Goal: Task Accomplishment & Management: Manage account settings

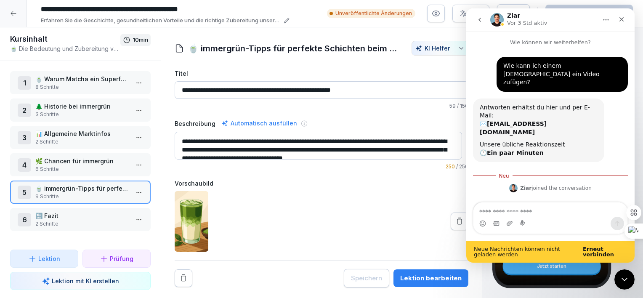
scroll to position [1, 0]
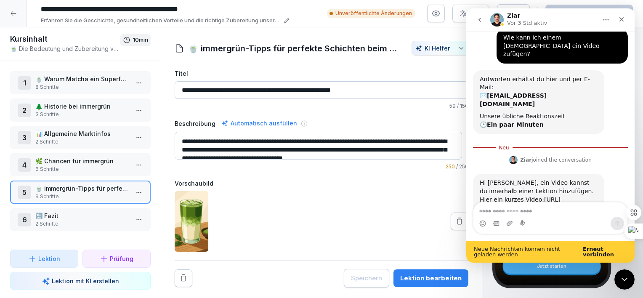
click at [376, 209] on div at bounding box center [322, 221] width 294 height 61
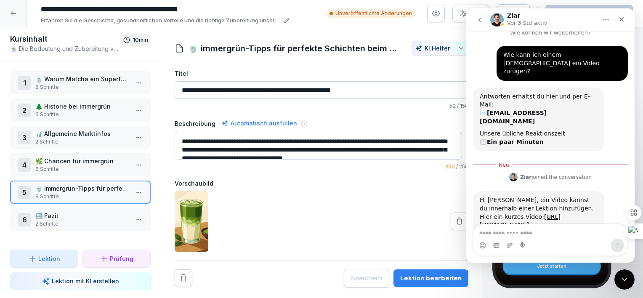
scroll to position [5, 0]
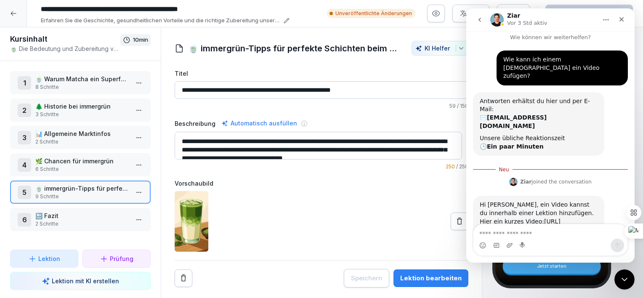
click at [519, 201] on div "Hi [PERSON_NAME], ein Video kannst du innerhalb einer Lektion hinzufügen. Hier …" at bounding box center [539, 217] width 118 height 33
click at [515, 218] on link "[URL][DOMAIN_NAME]" at bounding box center [520, 225] width 81 height 15
click at [83, 157] on p "🌿 Chancen für immergrün" at bounding box center [81, 161] width 93 height 9
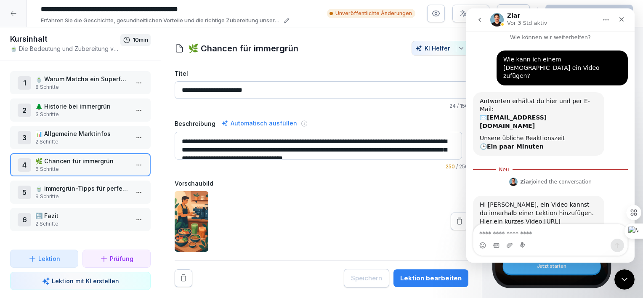
click at [88, 189] on p "🍵 immergrün-Tipps für perfekte Schichten beim Matcha Latte" at bounding box center [81, 188] width 93 height 9
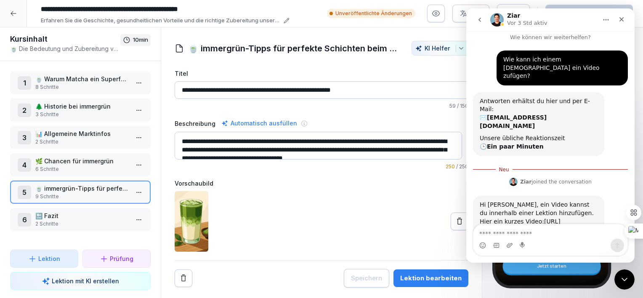
click at [185, 181] on label "Vorschaubild" at bounding box center [322, 183] width 294 height 9
click at [197, 232] on img at bounding box center [192, 221] width 34 height 61
click at [435, 283] on button "Lektion bearbeiten" at bounding box center [431, 278] width 75 height 18
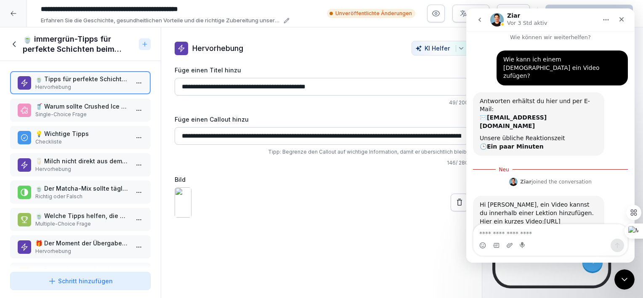
click at [72, 84] on p "Hervorhebung" at bounding box center [81, 87] width 93 height 8
click at [64, 139] on p "Checkliste" at bounding box center [81, 142] width 93 height 8
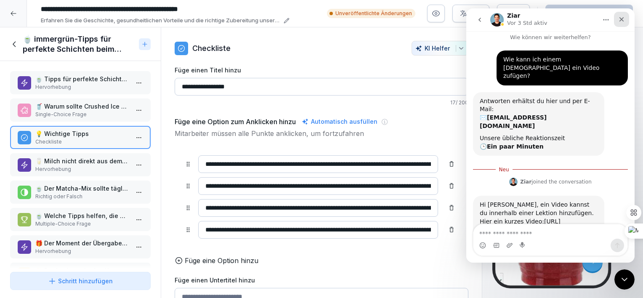
click at [621, 20] on icon "Schließen" at bounding box center [622, 19] width 5 height 5
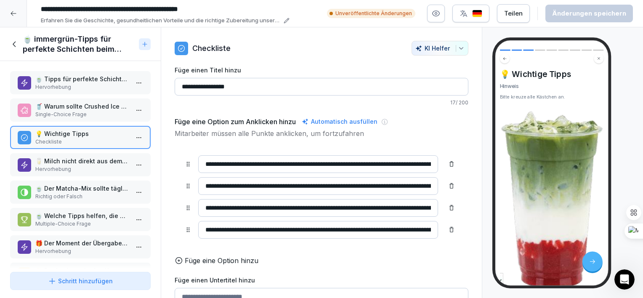
click at [87, 145] on div "💡 Wichtige Tipps Checkliste" at bounding box center [80, 137] width 141 height 23
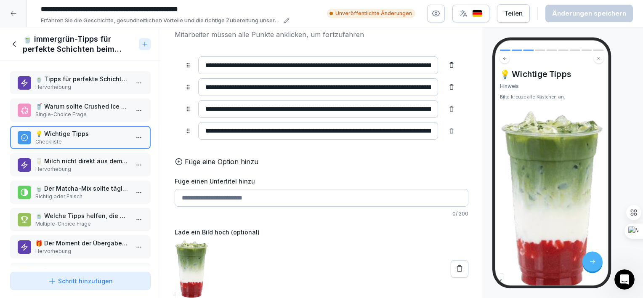
scroll to position [110, 0]
click at [197, 250] on img at bounding box center [192, 269] width 34 height 59
click at [195, 228] on label "Lade ein Bild hoch (optional)" at bounding box center [322, 232] width 294 height 9
click at [457, 266] on icon at bounding box center [459, 269] width 5 height 7
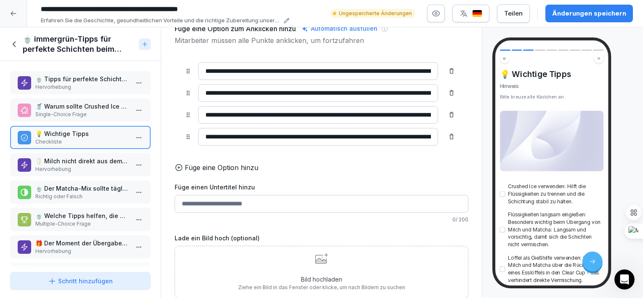
scroll to position [104, 0]
click at [133, 137] on html "**********" at bounding box center [321, 149] width 643 height 298
click at [318, 253] on html "**********" at bounding box center [321, 149] width 643 height 298
click at [318, 275] on p "Bild hochladen" at bounding box center [321, 279] width 167 height 9
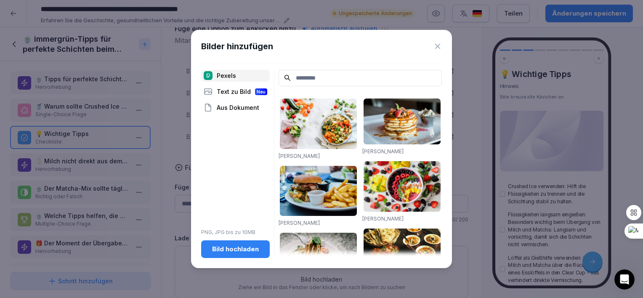
click at [438, 47] on icon at bounding box center [437, 46] width 5 height 5
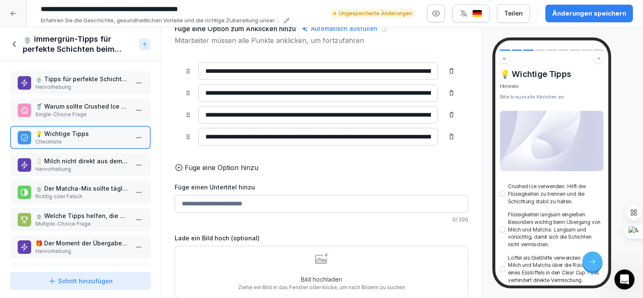
click at [317, 258] on icon at bounding box center [320, 260] width 11 height 5
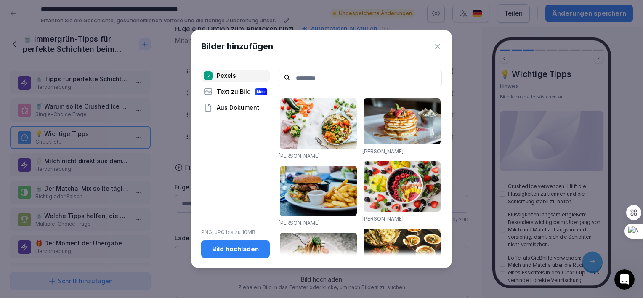
click at [226, 76] on div "Pexels" at bounding box center [235, 76] width 69 height 12
click at [295, 78] on input at bounding box center [360, 78] width 163 height 16
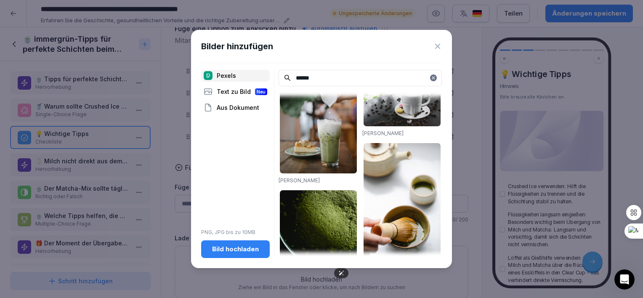
scroll to position [892, 0]
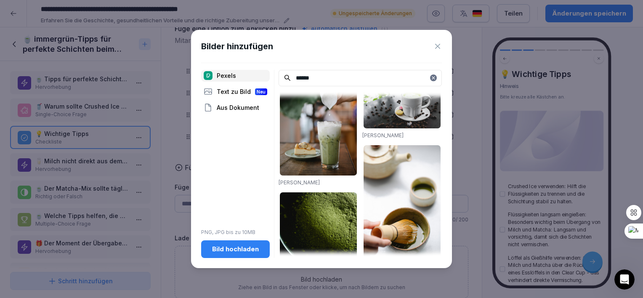
type input "******"
click at [435, 47] on icon at bounding box center [438, 46] width 8 height 8
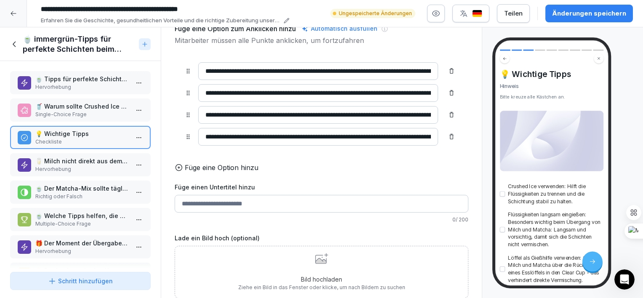
click at [317, 253] on icon at bounding box center [321, 258] width 13 height 11
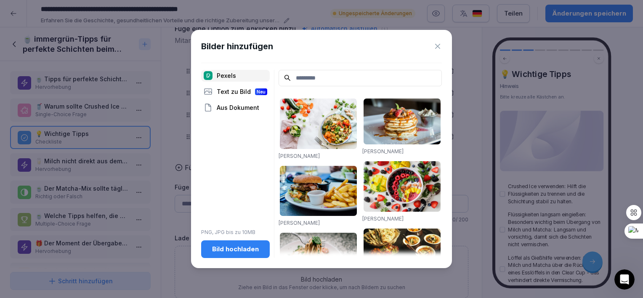
click at [224, 91] on div "Text zu Bild Neu" at bounding box center [235, 92] width 69 height 12
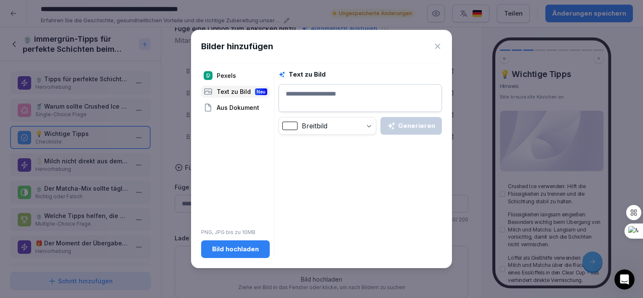
click at [314, 96] on textarea at bounding box center [360, 98] width 163 height 28
click at [252, 109] on div "Aus Dokument" at bounding box center [235, 108] width 69 height 12
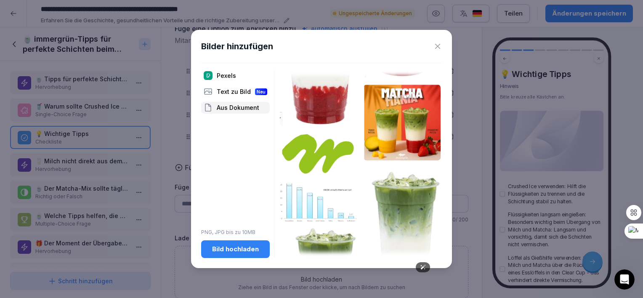
scroll to position [300, 0]
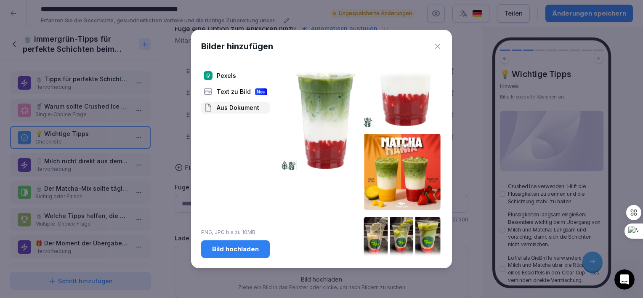
click at [418, 217] on img at bounding box center [402, 237] width 77 height 40
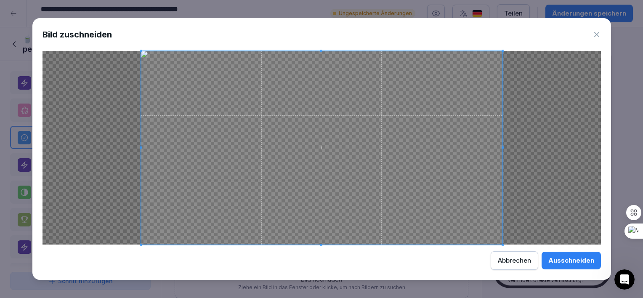
click at [414, 168] on span at bounding box center [322, 148] width 362 height 194
click at [428, 182] on span at bounding box center [319, 148] width 362 height 194
click at [552, 261] on div "Ausschneiden" at bounding box center [572, 260] width 46 height 9
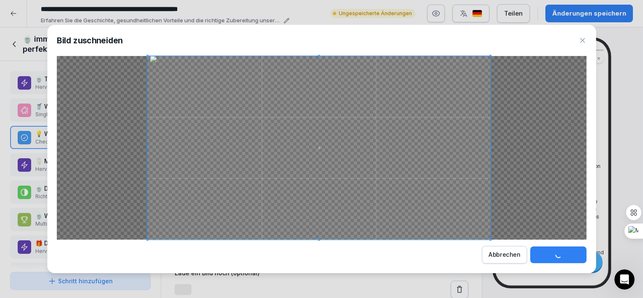
scroll to position [70, 0]
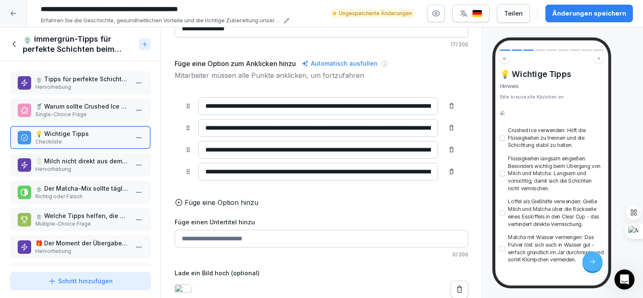
click at [11, 43] on icon at bounding box center [14, 44] width 9 height 9
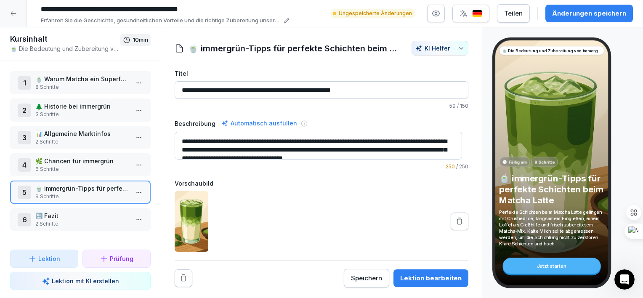
click at [590, 13] on div "Änderungen speichern" at bounding box center [589, 13] width 74 height 9
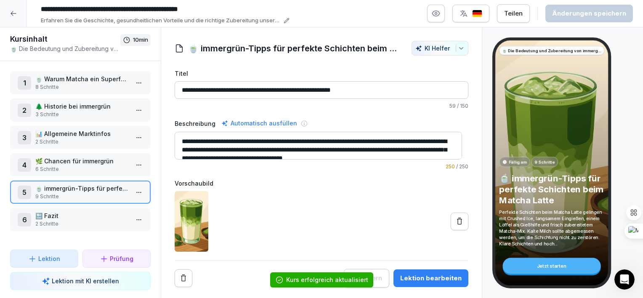
click at [287, 19] on icon at bounding box center [286, 20] width 5 height 5
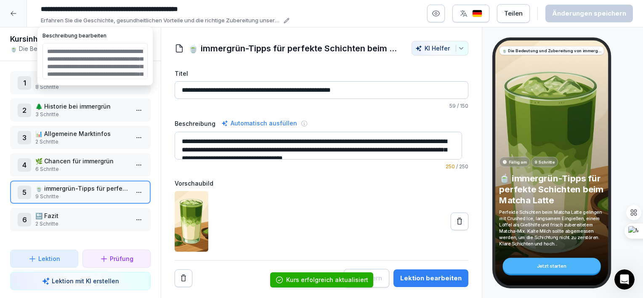
click at [290, 237] on div at bounding box center [322, 221] width 294 height 61
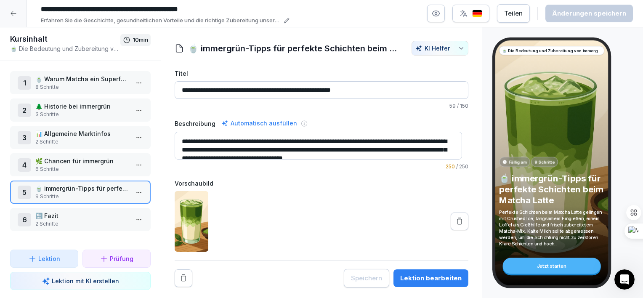
click at [190, 219] on img at bounding box center [192, 221] width 34 height 61
drag, startPoint x: 190, startPoint y: 219, endPoint x: 238, endPoint y: 256, distance: 60.4
click at [238, 256] on div "**********" at bounding box center [322, 178] width 294 height 219
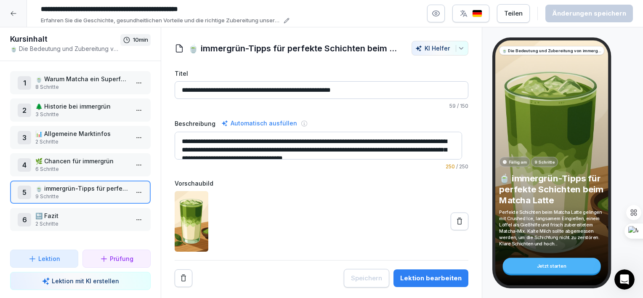
click at [13, 13] on icon at bounding box center [13, 13] width 7 height 7
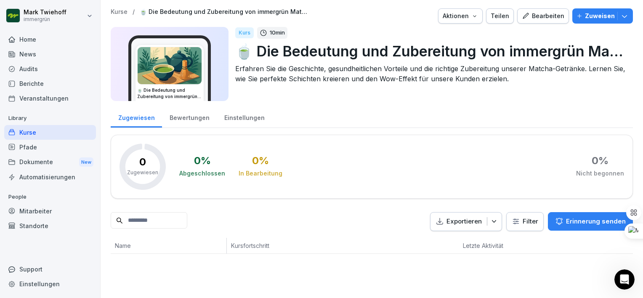
click at [33, 42] on div "Home" at bounding box center [50, 39] width 92 height 15
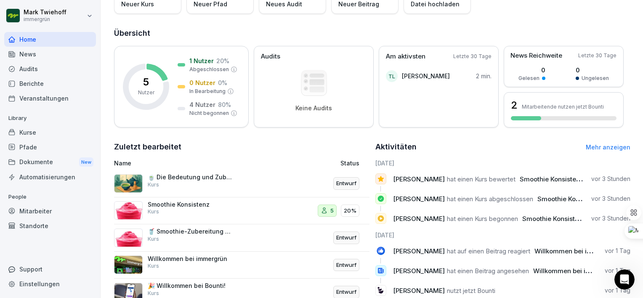
scroll to position [80, 0]
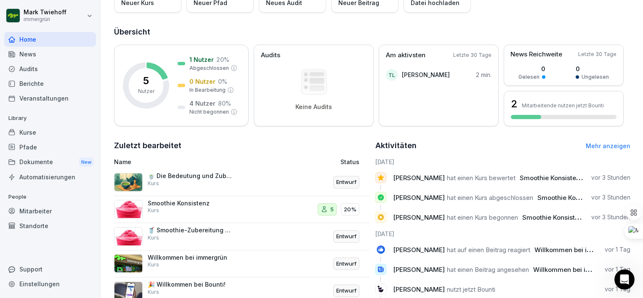
click at [179, 210] on div "Smoothie Konsistenz Kurs" at bounding box center [190, 207] width 84 height 15
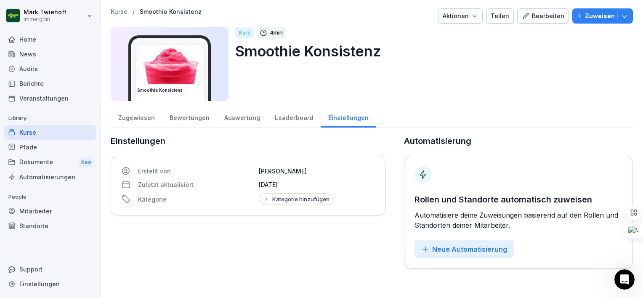
click at [129, 120] on div "Zugewiesen" at bounding box center [136, 116] width 51 height 21
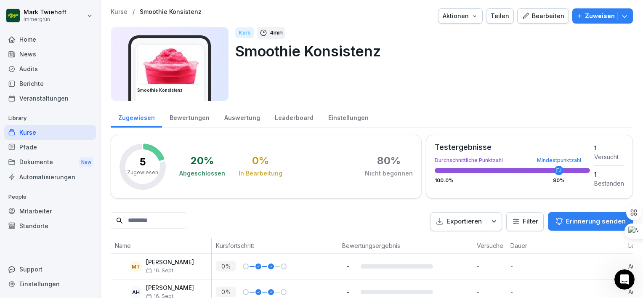
click at [544, 13] on div "Bearbeiten" at bounding box center [543, 15] width 43 height 9
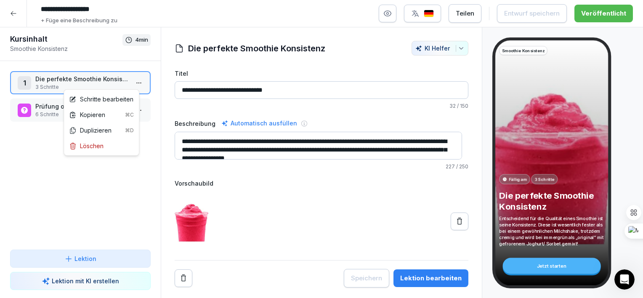
click at [132, 83] on html "**********" at bounding box center [321, 149] width 643 height 298
click at [52, 80] on p "Die perfekte Smoothie Konsistenz" at bounding box center [81, 79] width 93 height 9
click at [11, 11] on icon at bounding box center [13, 13] width 7 height 7
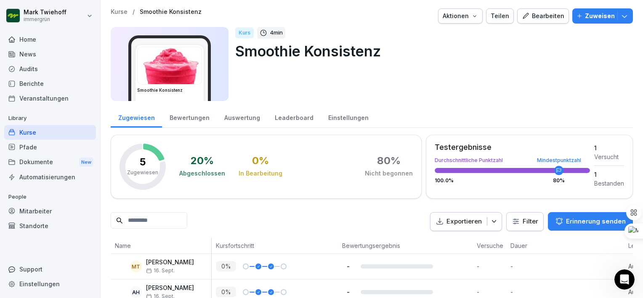
click at [43, 130] on div "Kurse" at bounding box center [50, 132] width 92 height 15
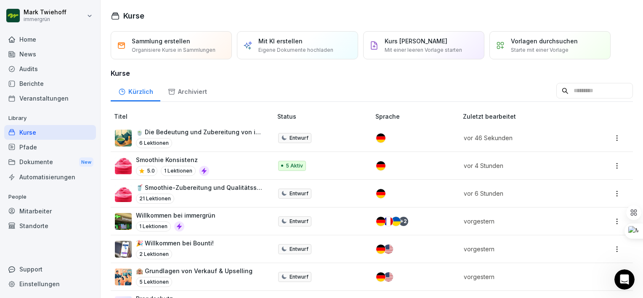
click at [612, 137] on html "[PERSON_NAME] immergrün Home News Audits Berichte Veranstaltungen Library Kurse…" at bounding box center [321, 149] width 643 height 298
click at [550, 151] on div "Bearbeiten" at bounding box center [555, 153] width 31 height 9
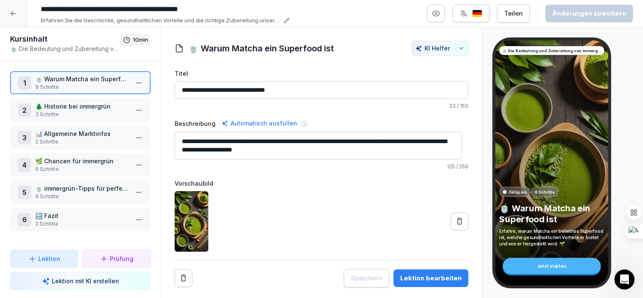
click at [74, 113] on p "3 Schritte" at bounding box center [81, 115] width 93 height 8
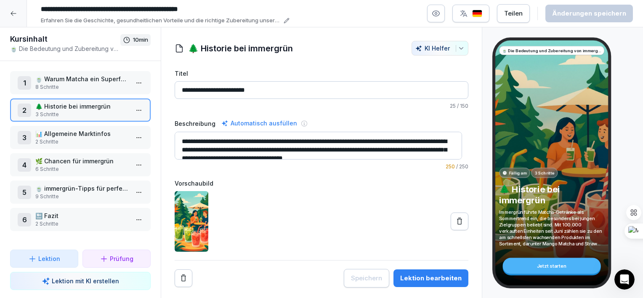
click at [76, 140] on p "2 Schritte" at bounding box center [81, 142] width 93 height 8
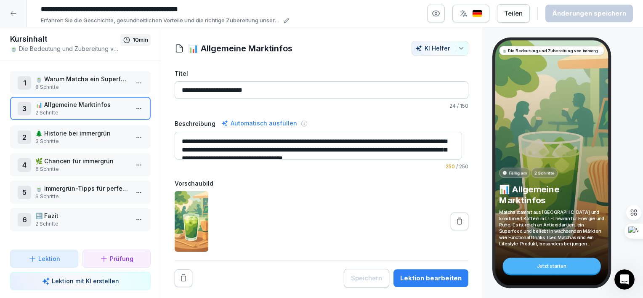
drag, startPoint x: 76, startPoint y: 140, endPoint x: 76, endPoint y: 111, distance: 29.1
click at [76, 111] on p "2 Schritte" at bounding box center [81, 113] width 93 height 8
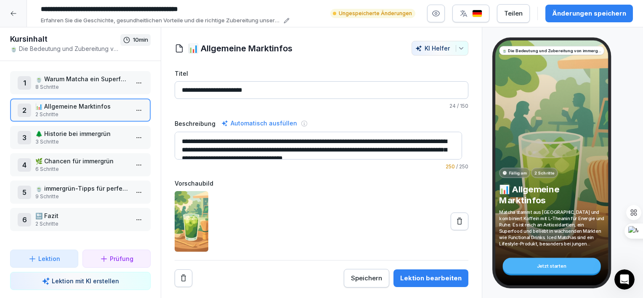
click at [77, 133] on p "🌲 Historie bei immergrün" at bounding box center [81, 133] width 93 height 9
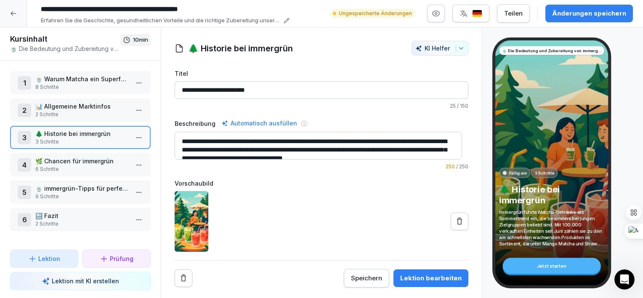
click at [77, 111] on p "2 Schritte" at bounding box center [81, 115] width 93 height 8
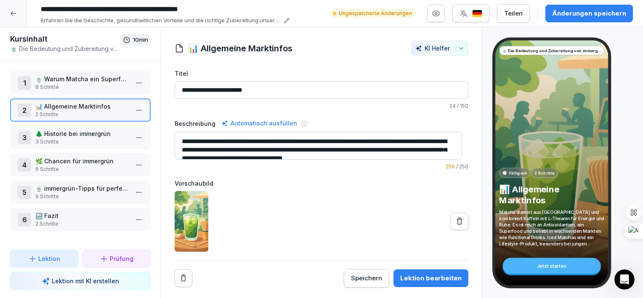
click at [90, 89] on p "8 Schritte" at bounding box center [81, 87] width 93 height 8
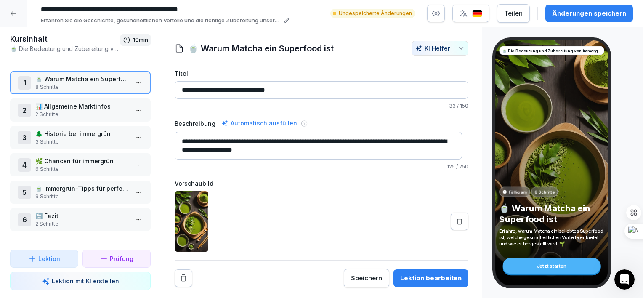
click at [63, 113] on p "2 Schritte" at bounding box center [81, 115] width 93 height 8
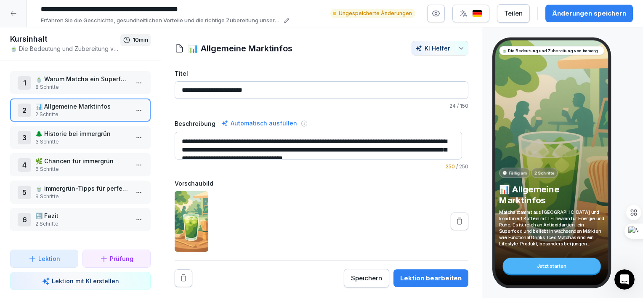
click at [68, 138] on p "3 Schritte" at bounding box center [81, 142] width 93 height 8
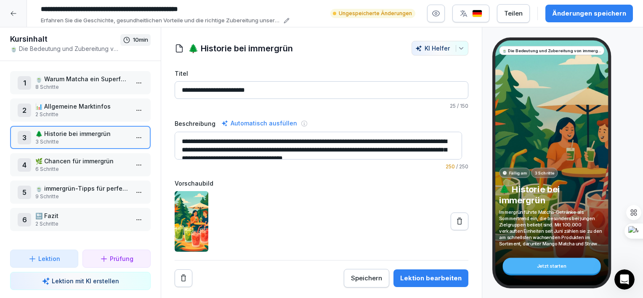
click at [74, 184] on p "🍵 immergrün-Tipps für perfekte Schichten beim Matcha Latte" at bounding box center [81, 188] width 93 height 9
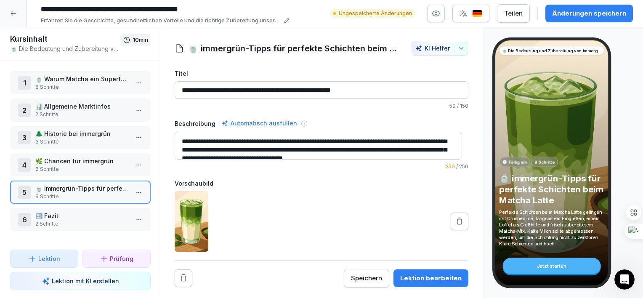
click at [558, 17] on div "Änderungen speichern" at bounding box center [589, 13] width 74 height 9
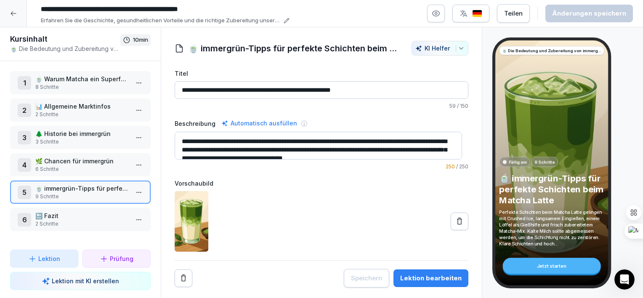
click at [413, 281] on div "Lektion bearbeiten" at bounding box center [430, 278] width 61 height 9
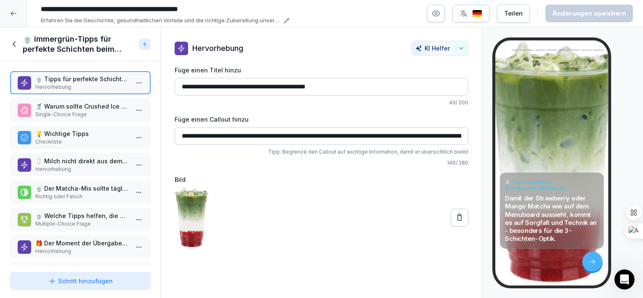
click at [19, 110] on div at bounding box center [24, 110] width 13 height 13
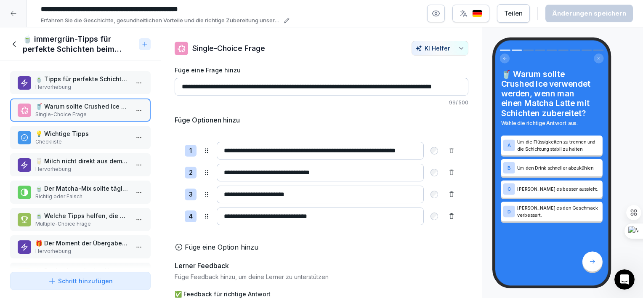
click at [24, 84] on icon at bounding box center [24, 83] width 8 height 8
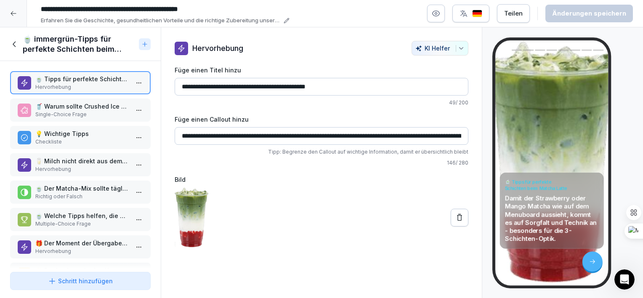
click at [140, 46] on div at bounding box center [145, 44] width 12 height 12
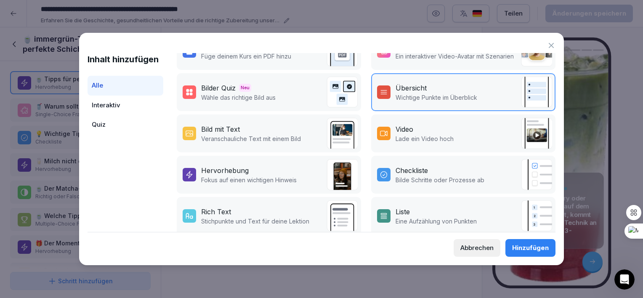
scroll to position [102, 0]
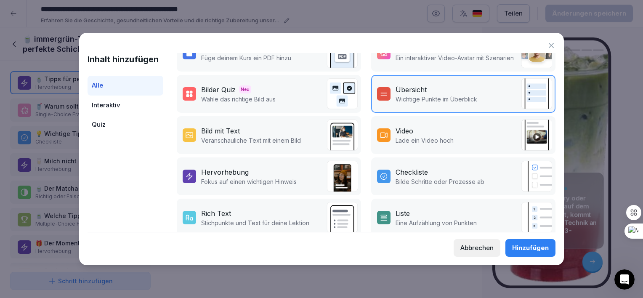
click at [396, 133] on div "Video" at bounding box center [405, 131] width 18 height 10
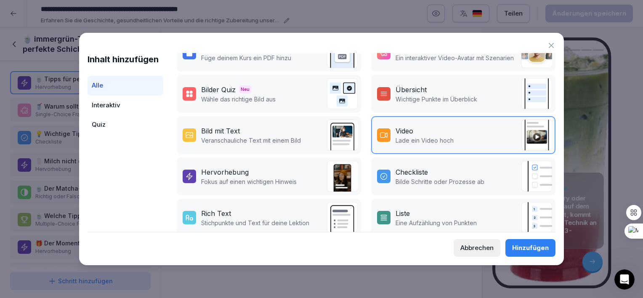
click at [459, 140] on div "Video Lade ein Video hoch" at bounding box center [463, 135] width 184 height 38
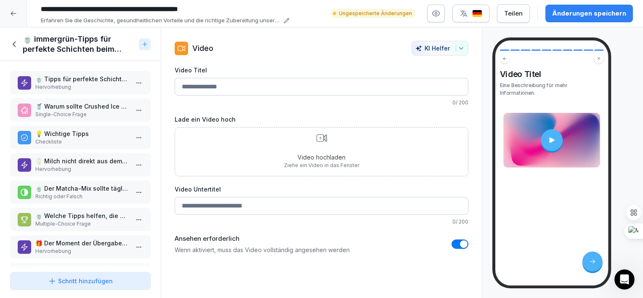
click at [548, 141] on icon at bounding box center [552, 140] width 8 height 8
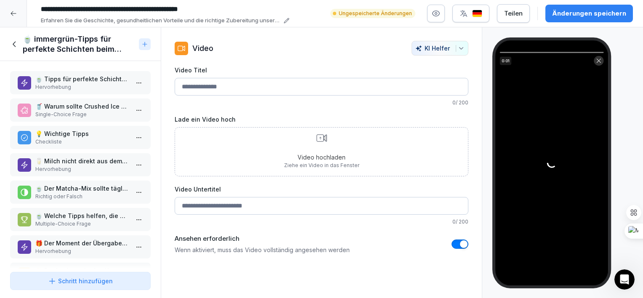
click at [312, 144] on div "Video hochladen Ziehe ein Video in das Fenster" at bounding box center [321, 151] width 75 height 35
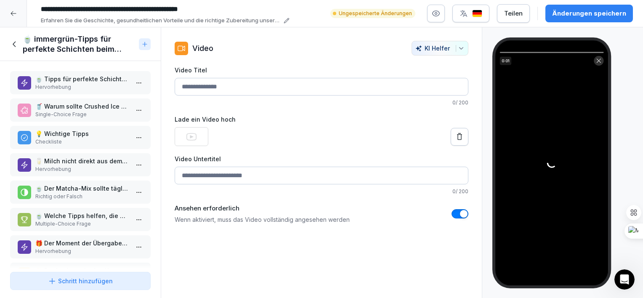
click at [207, 87] on input "Video Titel" at bounding box center [322, 87] width 294 height 18
type input "*"
type input "**********"
click at [225, 173] on input "Video Untertitel" at bounding box center [322, 176] width 294 height 18
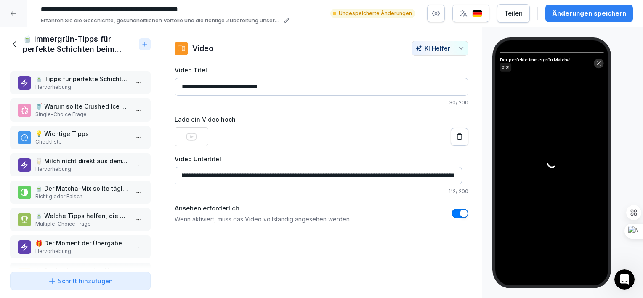
scroll to position [0, 71]
type input "**********"
click at [211, 259] on div "**********" at bounding box center [322, 162] width 322 height 271
click at [601, 64] on icon at bounding box center [599, 64] width 6 height 6
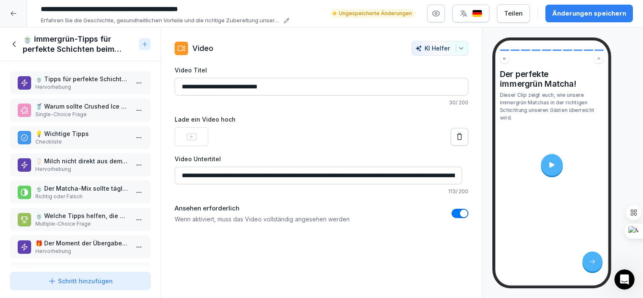
click at [269, 271] on div "**********" at bounding box center [322, 162] width 322 height 271
click at [256, 241] on div "**********" at bounding box center [322, 162] width 322 height 271
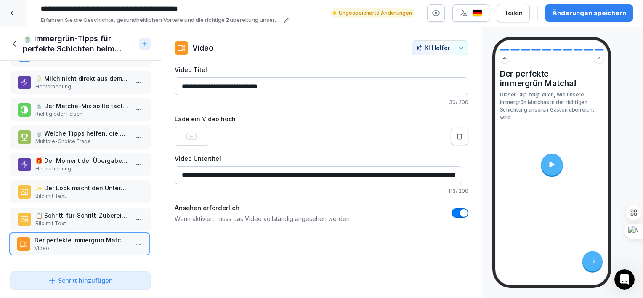
scroll to position [7, 0]
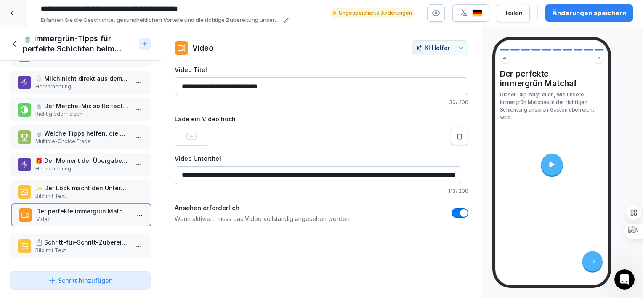
drag, startPoint x: 86, startPoint y: 243, endPoint x: 86, endPoint y: 205, distance: 37.9
click at [86, 216] on p "Video" at bounding box center [82, 220] width 93 height 8
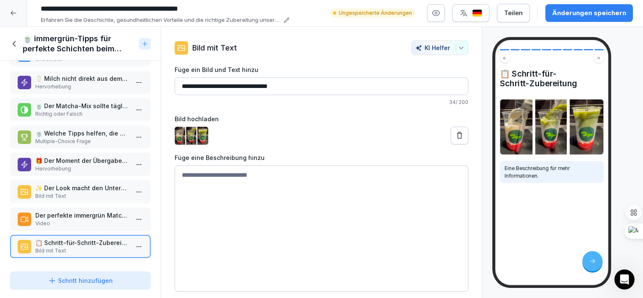
click at [84, 192] on p "Bild mit Text" at bounding box center [81, 196] width 93 height 8
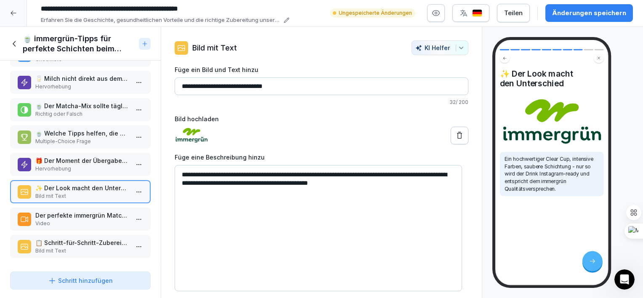
click at [59, 220] on p "Video" at bounding box center [81, 224] width 93 height 8
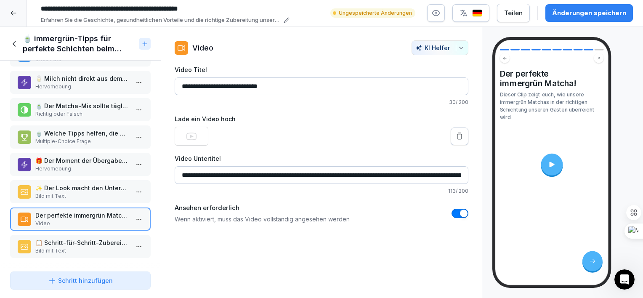
click at [67, 247] on p "Bild mit Text" at bounding box center [81, 251] width 93 height 8
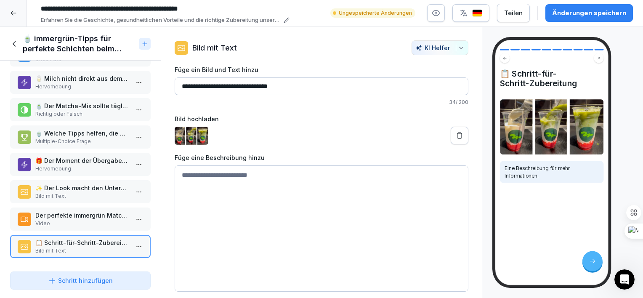
click at [75, 156] on p "🎁 Der Moment der Übergabe zählt" at bounding box center [81, 160] width 93 height 9
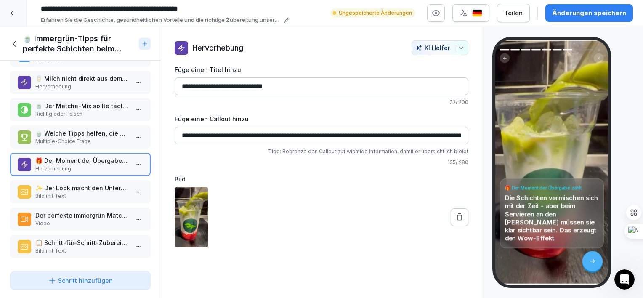
click at [71, 129] on p "🍵 Welche Tipps helfen, die Schichten beim Matcha Latte klar zu halten?" at bounding box center [81, 133] width 93 height 9
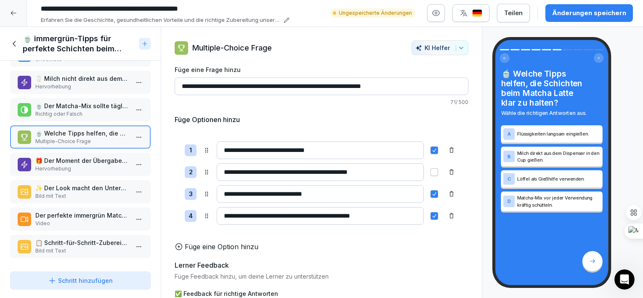
click at [87, 101] on p "🍵 Der Matcha-Mix sollte täglich mehrmals frisch zubereitet werden, wenn er in e…" at bounding box center [81, 105] width 93 height 9
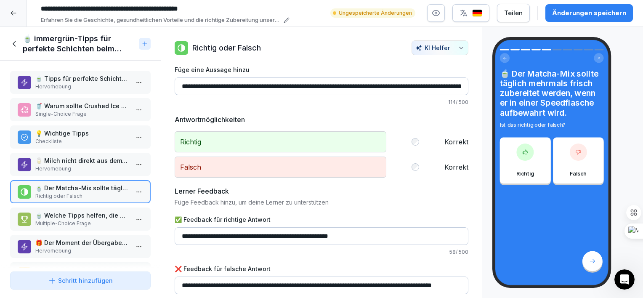
click at [81, 75] on p "🍵 Tipps für perfekte Schichten beim Matcha Latte" at bounding box center [81, 78] width 93 height 9
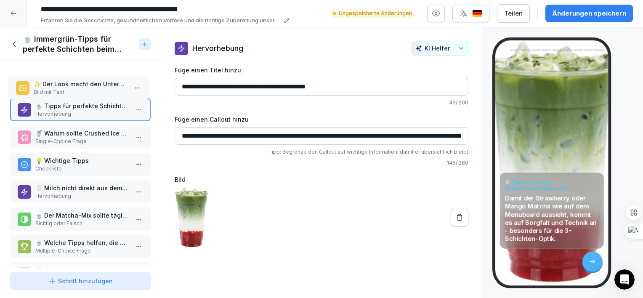
drag, startPoint x: 96, startPoint y: 177, endPoint x: 94, endPoint y: 83, distance: 94.8
click at [94, 83] on p "✨ Der Look macht den Unterschied" at bounding box center [80, 84] width 93 height 9
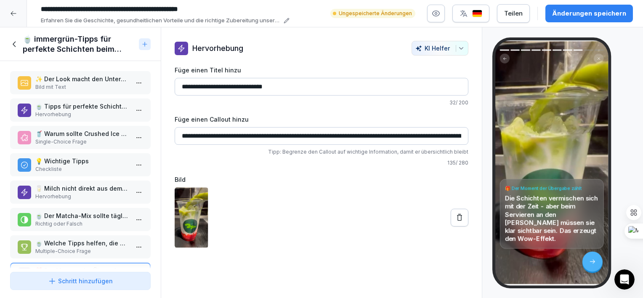
click at [322, 91] on input "**********" at bounding box center [322, 87] width 294 height 18
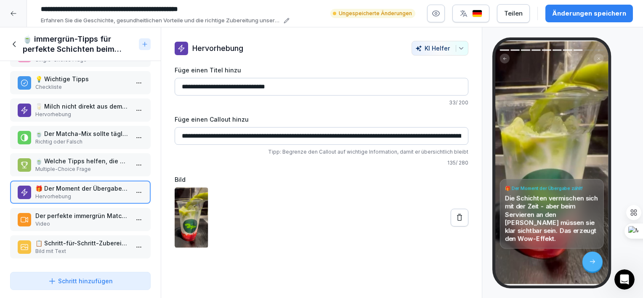
scroll to position [84, 0]
type input "**********"
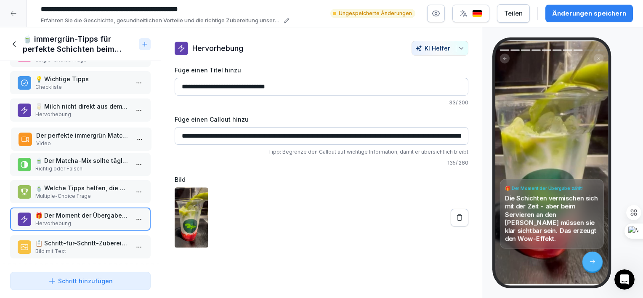
scroll to position [0, 0]
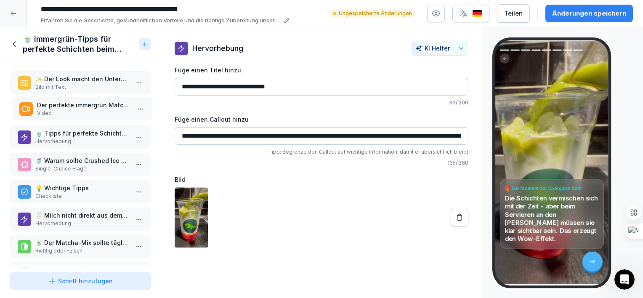
drag, startPoint x: 93, startPoint y: 208, endPoint x: 94, endPoint y: 100, distance: 108.6
click at [94, 101] on p "Der perfekte immergrün Matcha!" at bounding box center [83, 105] width 93 height 9
click at [91, 85] on p "Bild mit Text" at bounding box center [81, 87] width 93 height 8
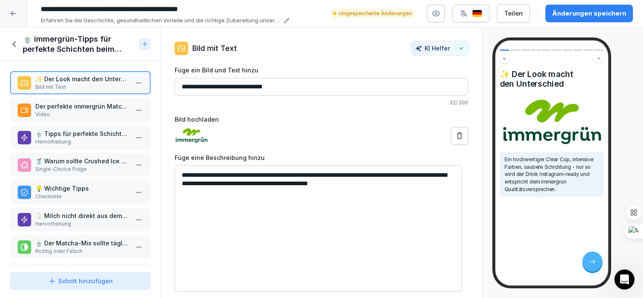
click at [88, 107] on p "Der perfekte immergrün Matcha!" at bounding box center [81, 106] width 93 height 9
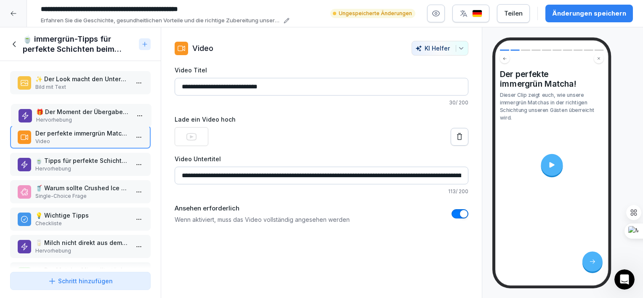
drag, startPoint x: 82, startPoint y: 211, endPoint x: 83, endPoint y: 109, distance: 101.5
click at [83, 109] on p "🎁 Der Moment der Übergabe zählt!" at bounding box center [82, 111] width 93 height 9
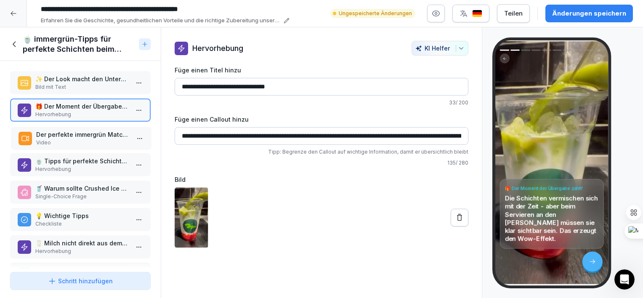
drag, startPoint x: 83, startPoint y: 109, endPoint x: 56, endPoint y: 133, distance: 35.9
click at [56, 133] on p "Der perfekte immergrün Matcha!" at bounding box center [82, 134] width 93 height 9
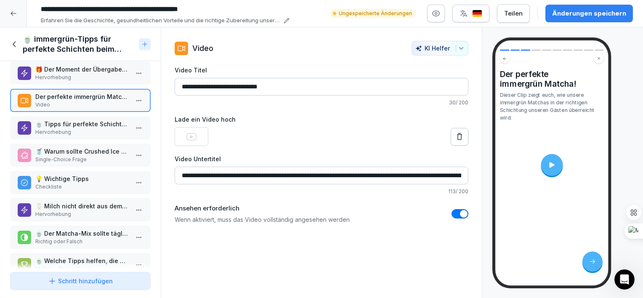
scroll to position [34, 0]
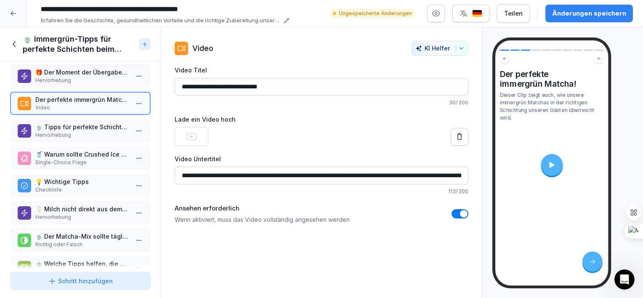
click at [61, 131] on p "Hervorhebung" at bounding box center [81, 135] width 93 height 8
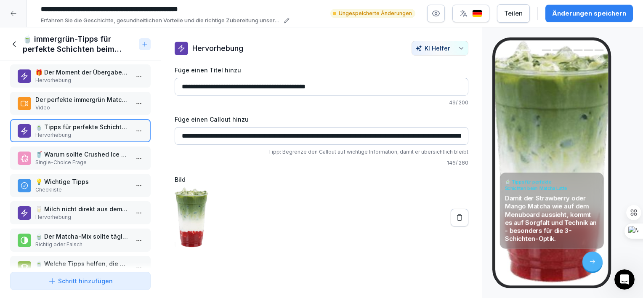
click at [59, 155] on p "🥤 Warum sollte Crushed Ice verwendet werden, wenn man einen Matcha Latte mit Sc…" at bounding box center [81, 154] width 93 height 9
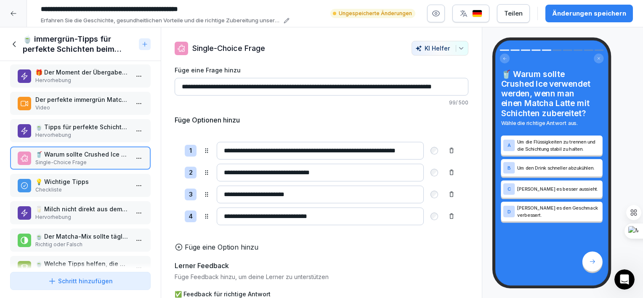
click at [69, 182] on p "💡 Wichtige Tipps" at bounding box center [81, 181] width 93 height 9
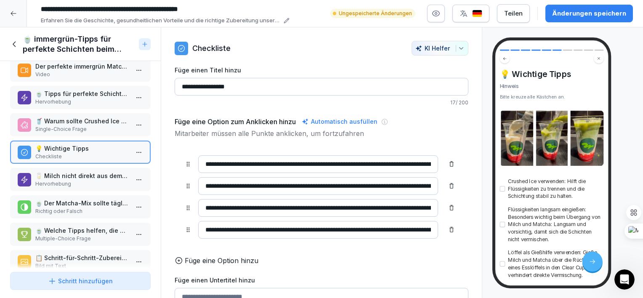
scroll to position [68, 0]
click at [68, 176] on p "🥛 Milch nicht direkt aus dem Dispenser in den Cup gießen" at bounding box center [81, 175] width 93 height 9
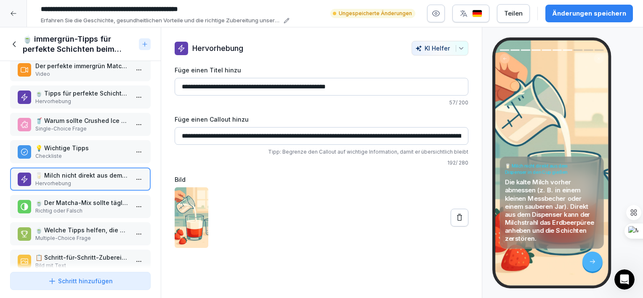
click at [71, 199] on p "🍵 Der Matcha-Mix sollte täglich mehrmals frisch zubereitet werden, wenn er in e…" at bounding box center [81, 202] width 93 height 9
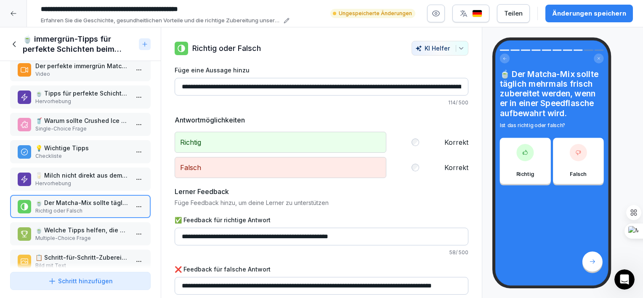
scroll to position [85, 0]
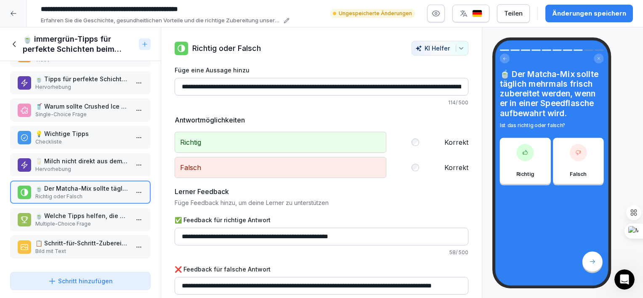
click at [86, 220] on p "Multiple-Choice Frage" at bounding box center [81, 224] width 93 height 8
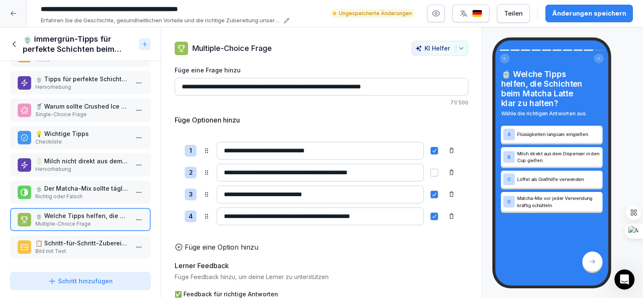
click at [83, 239] on p "📋 Schritt-für-Schritt-Zubereitung" at bounding box center [81, 243] width 93 height 9
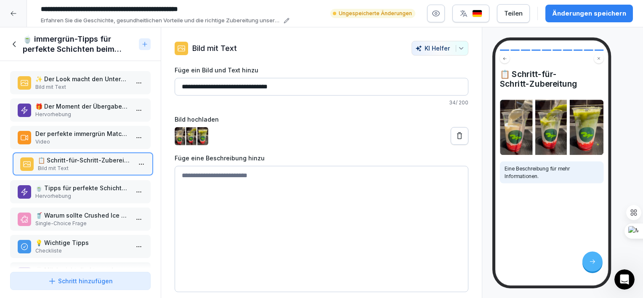
drag, startPoint x: 83, startPoint y: 238, endPoint x: 86, endPoint y: 158, distance: 80.0
click at [86, 158] on p "📋 Schritt-für-Schritt-Zubereitung" at bounding box center [84, 160] width 93 height 9
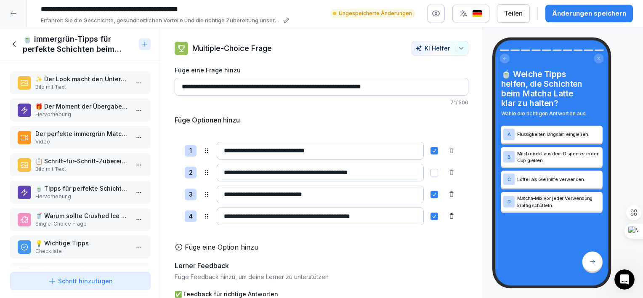
click at [72, 165] on p "Bild mit Text" at bounding box center [81, 169] width 93 height 8
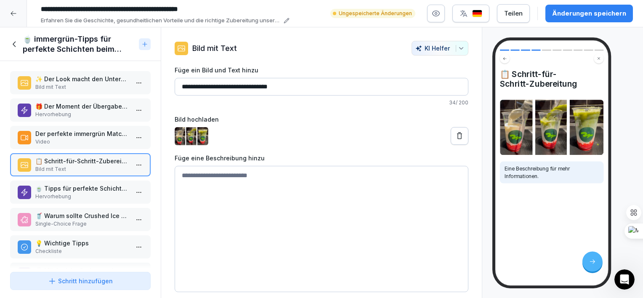
click at [220, 172] on textarea at bounding box center [322, 229] width 294 height 126
type textarea "**********"
click at [167, 236] on div "**********" at bounding box center [321, 166] width 321 height 251
click at [85, 193] on p "Hervorhebung" at bounding box center [81, 197] width 93 height 8
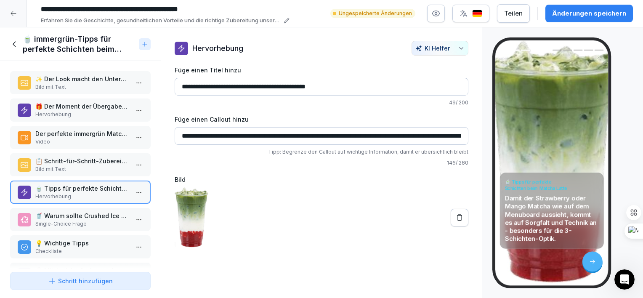
click at [232, 135] on input "**********" at bounding box center [322, 136] width 294 height 18
click at [222, 136] on input "**********" at bounding box center [322, 136] width 294 height 18
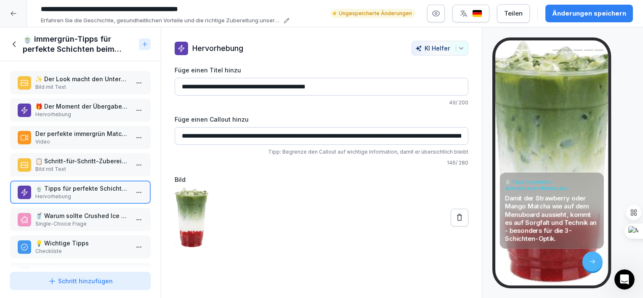
click at [81, 162] on p "📋 Schritt-für-Schritt-Zubereitung" at bounding box center [81, 161] width 93 height 9
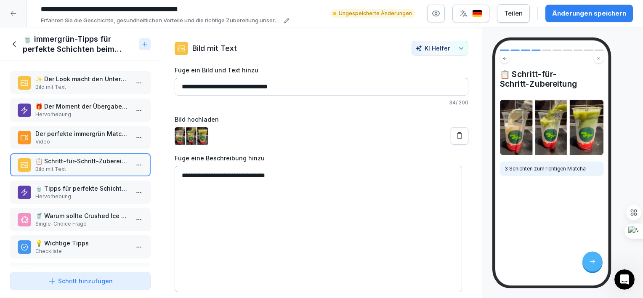
click at [290, 173] on textarea "**********" at bounding box center [319, 229] width 288 height 126
paste textarea "**********"
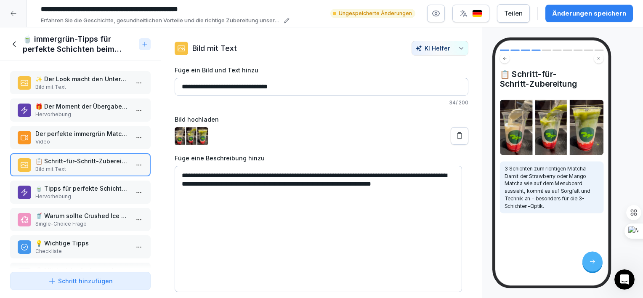
click at [474, 224] on div "**********" at bounding box center [321, 166] width 321 height 251
click at [205, 177] on textarea "**********" at bounding box center [319, 229] width 288 height 126
click at [489, 227] on div "📋 Schritt-für-Schritt-Zubereitung Der Weg zum richtigen Matcha! Damit der Straw…" at bounding box center [563, 162] width 161 height 271
click at [200, 185] on textarea "**********" at bounding box center [319, 229] width 288 height 126
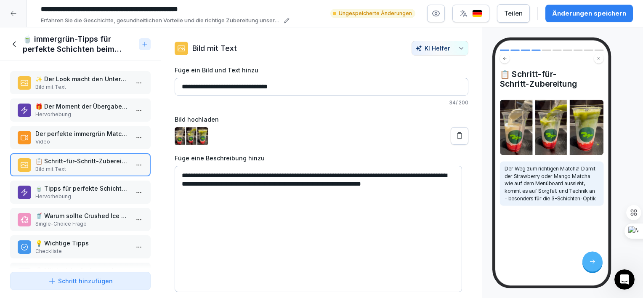
type textarea "**********"
click at [107, 138] on p "Video" at bounding box center [81, 142] width 93 height 8
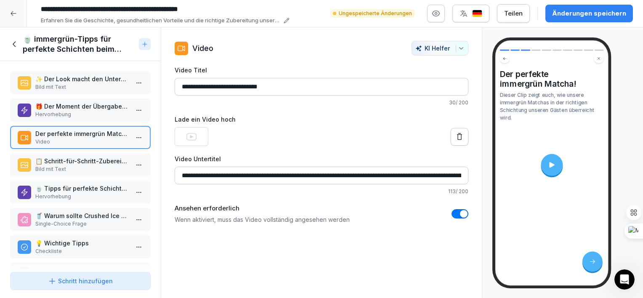
click at [80, 185] on p "🍵 Tipps für perfekte Schichten beim Matcha Latte" at bounding box center [81, 188] width 93 height 9
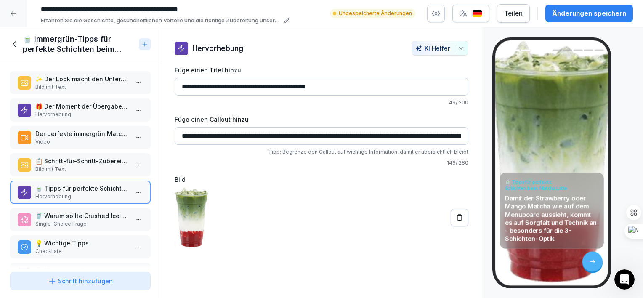
click at [131, 191] on html "**********" at bounding box center [321, 149] width 643 height 298
click at [99, 237] on div "Löschen" at bounding box center [86, 238] width 35 height 9
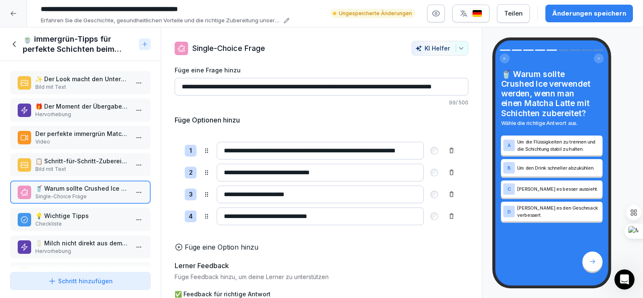
click at [77, 216] on p "💡 Wichtige Tipps" at bounding box center [81, 215] width 93 height 9
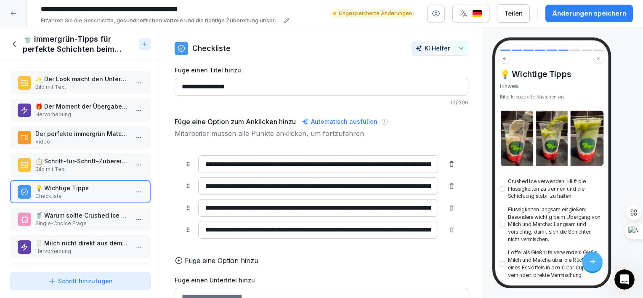
drag, startPoint x: 77, startPoint y: 216, endPoint x: 77, endPoint y: 188, distance: 28.6
click at [77, 188] on p "💡 Wichtige Tipps" at bounding box center [81, 188] width 93 height 9
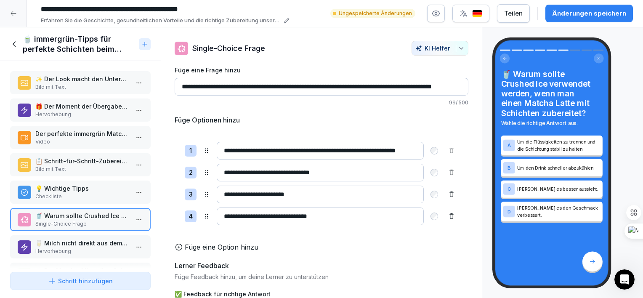
click at [82, 196] on p "Checkliste" at bounding box center [81, 197] width 93 height 8
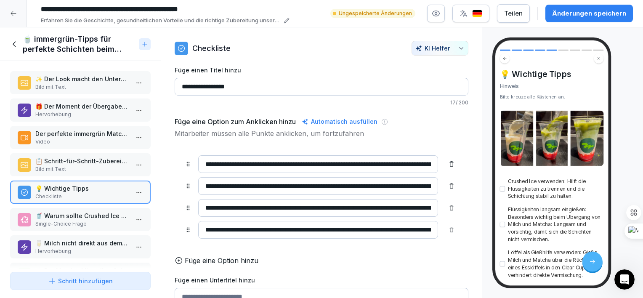
click at [80, 213] on p "🥤 Warum sollte Crushed Ice verwendet werden, wenn man einen Matcha Latte mit Sc…" at bounding box center [81, 215] width 93 height 9
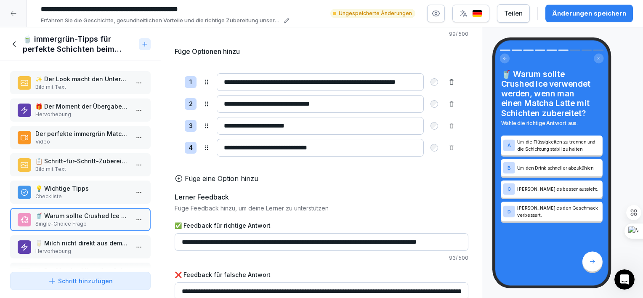
scroll to position [93, 0]
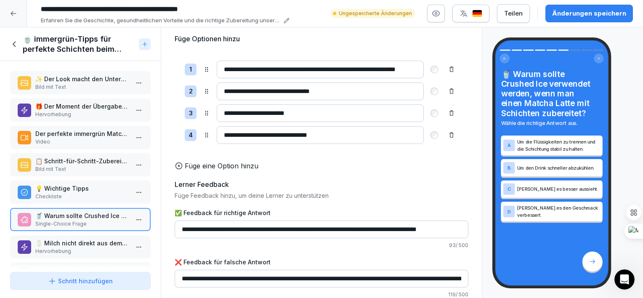
click at [45, 243] on p "🥛 Milch nicht direkt aus dem Dispenser in den Cup gießen" at bounding box center [81, 243] width 93 height 9
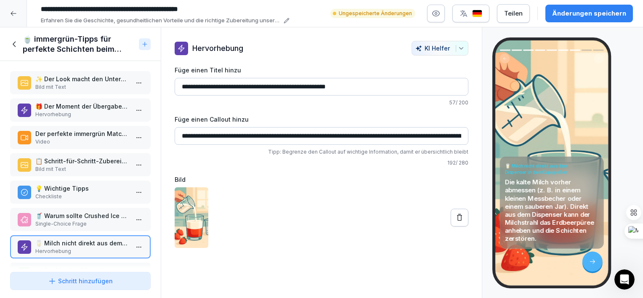
click at [582, 15] on div "Änderungen speichern" at bounding box center [589, 13] width 74 height 9
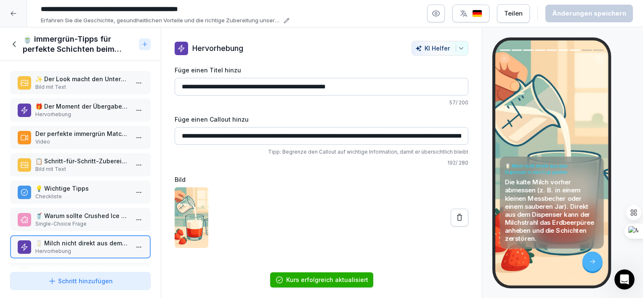
click at [15, 43] on icon at bounding box center [14, 44] width 9 height 9
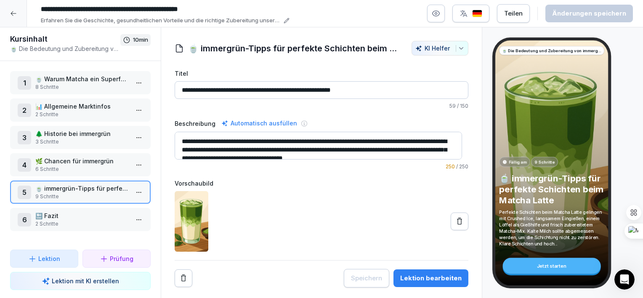
click at [72, 81] on p "🍵 Warum Matcha ein Superfood ist" at bounding box center [81, 79] width 93 height 9
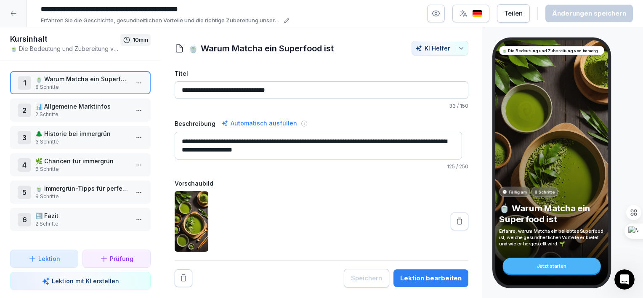
click at [196, 233] on img at bounding box center [192, 221] width 34 height 61
click at [456, 219] on icon at bounding box center [460, 221] width 8 height 8
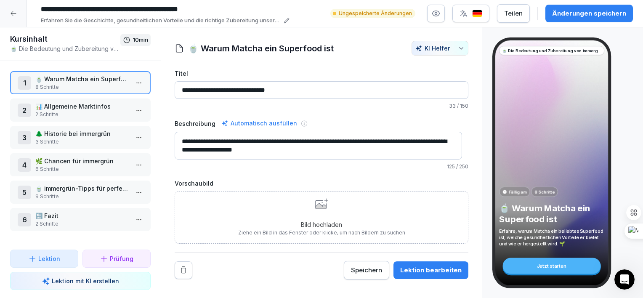
click at [320, 204] on icon at bounding box center [320, 205] width 11 height 5
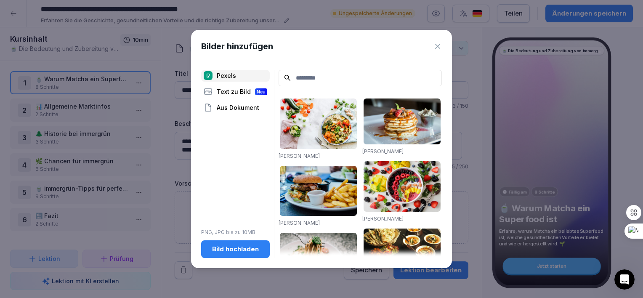
click at [233, 94] on div "Text zu Bild Neu" at bounding box center [235, 92] width 69 height 12
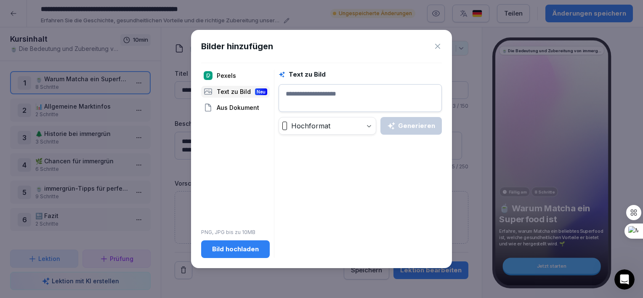
click at [315, 89] on textarea at bounding box center [360, 98] width 163 height 28
type textarea "*"
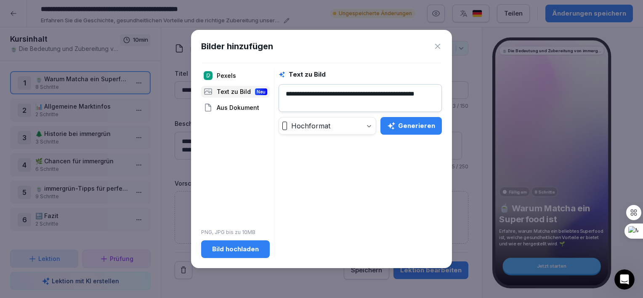
type textarea "**********"
click at [403, 121] on div "Generieren" at bounding box center [411, 125] width 48 height 9
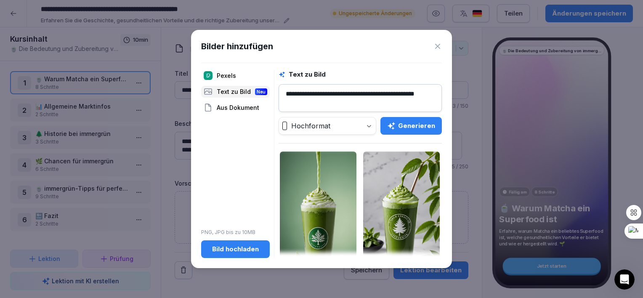
click at [240, 107] on div "Aus Dokument" at bounding box center [235, 108] width 69 height 12
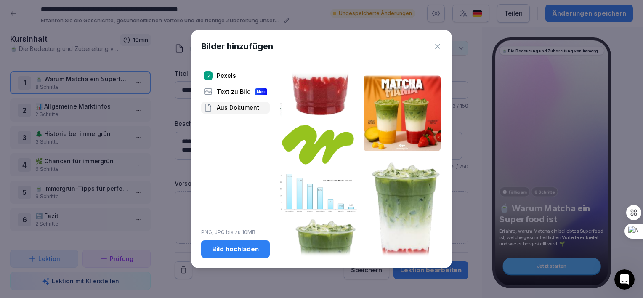
scroll to position [145, 0]
click at [325, 149] on img at bounding box center [318, 145] width 77 height 45
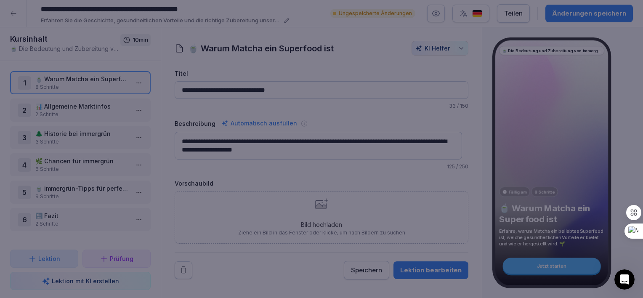
click at [325, 149] on body "**********" at bounding box center [321, 149] width 643 height 298
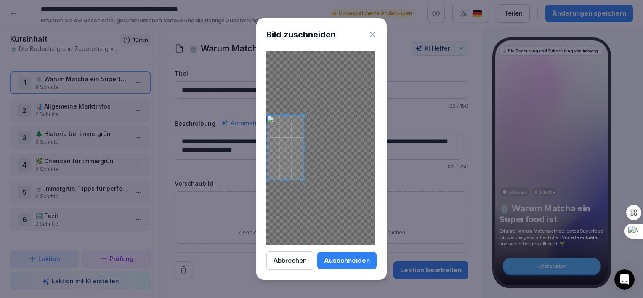
click at [270, 156] on span at bounding box center [286, 148] width 36 height 64
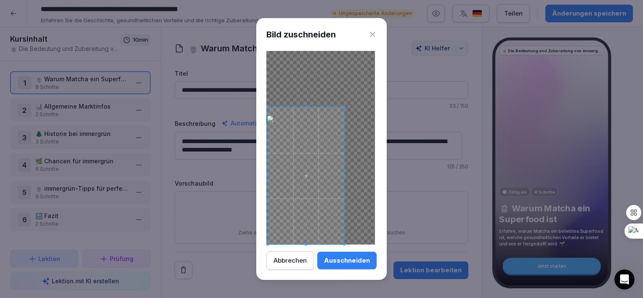
click at [395, 176] on body "**********" at bounding box center [321, 149] width 643 height 298
click at [386, 174] on div "Bild zuschneiden Ausschneiden Abbrechen" at bounding box center [321, 149] width 131 height 262
click at [289, 269] on button "Abbrechen" at bounding box center [291, 260] width 48 height 19
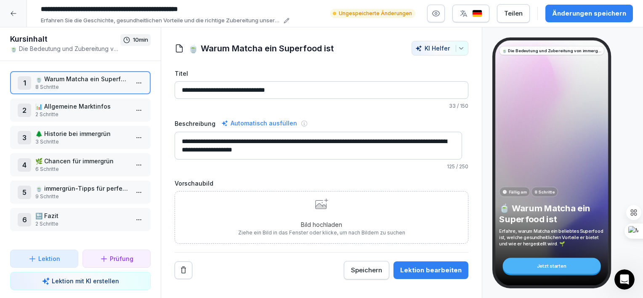
click at [322, 203] on icon at bounding box center [321, 203] width 13 height 11
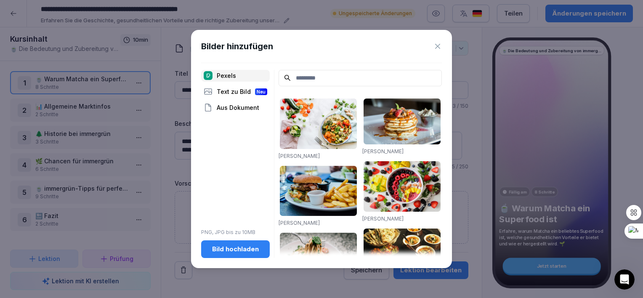
click at [241, 107] on div "Aus Dokument" at bounding box center [235, 108] width 69 height 12
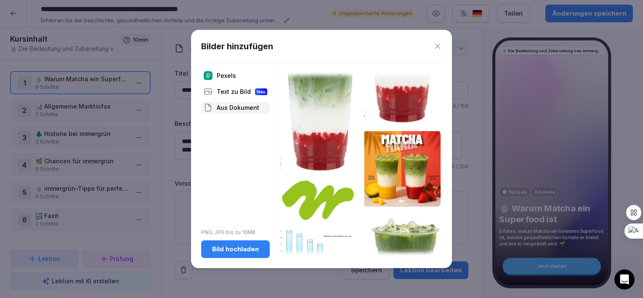
scroll to position [0, 0]
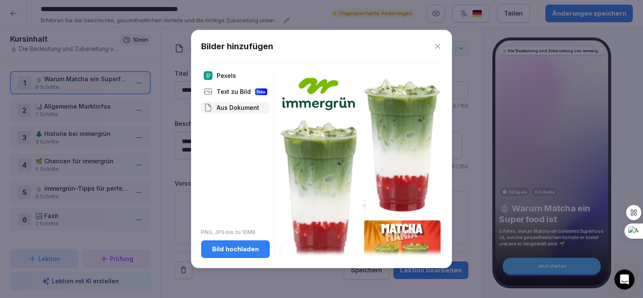
click at [241, 244] on button "Bild hochladen" at bounding box center [235, 249] width 69 height 18
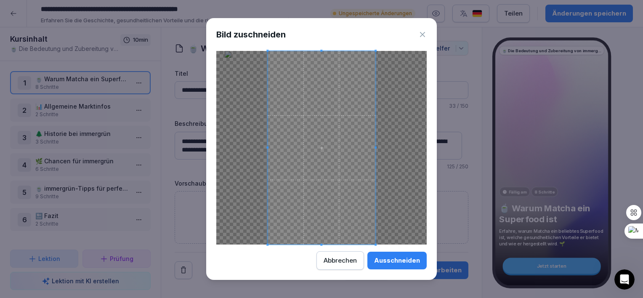
click at [378, 259] on div "Ausschneiden" at bounding box center [397, 260] width 46 height 9
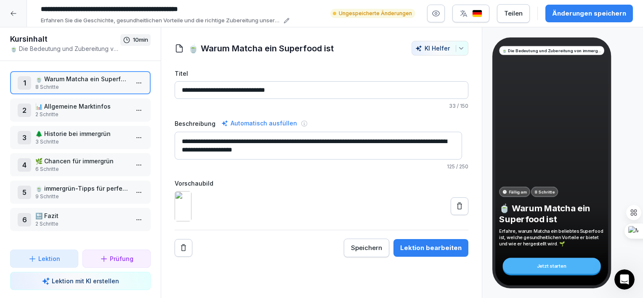
click at [456, 211] on icon at bounding box center [460, 206] width 8 height 8
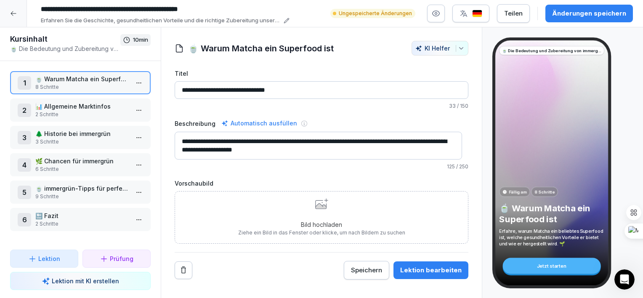
click at [320, 214] on div "Bild hochladen Ziehe ein Bild in das Fenster oder klicke, um nach Bildern zu su…" at bounding box center [321, 217] width 167 height 38
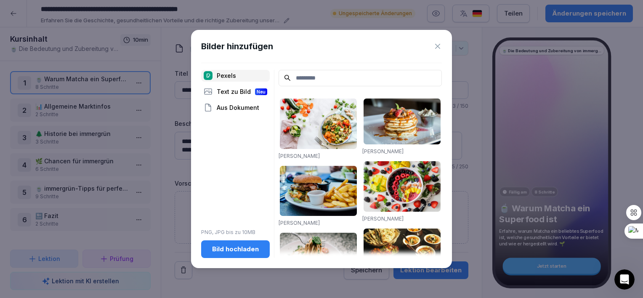
click at [235, 76] on div "Pexels" at bounding box center [235, 76] width 69 height 12
click at [312, 74] on input at bounding box center [360, 78] width 163 height 16
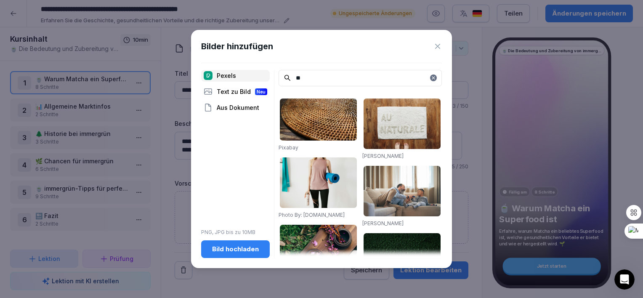
type input "*"
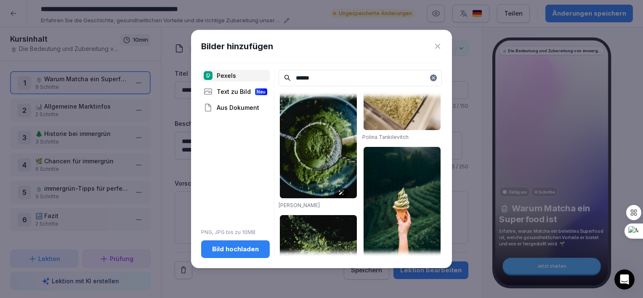
scroll to position [453, 0]
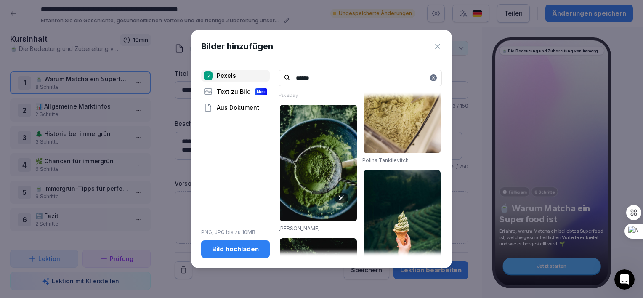
type input "******"
click at [312, 163] on img at bounding box center [318, 163] width 77 height 117
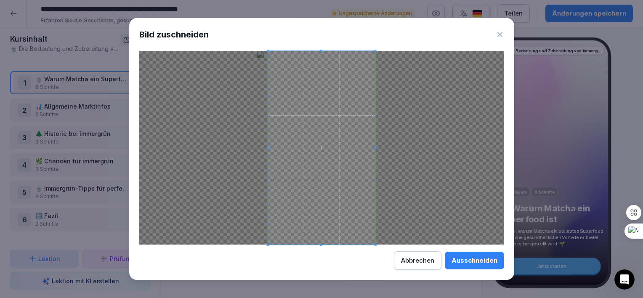
click at [477, 261] on div "Ausschneiden" at bounding box center [475, 260] width 46 height 9
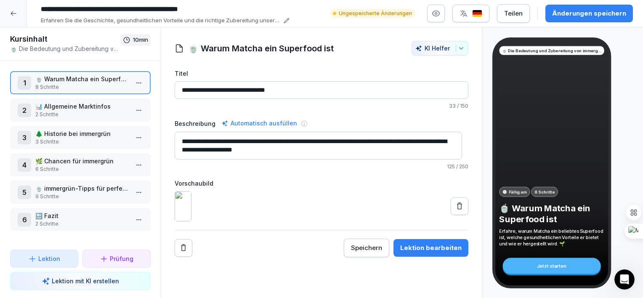
click at [79, 113] on p "2 Schritte" at bounding box center [81, 115] width 93 height 8
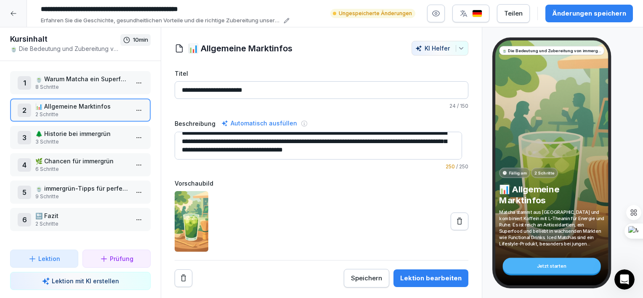
scroll to position [8, 0]
click at [85, 139] on p "3 Schritte" at bounding box center [81, 142] width 93 height 8
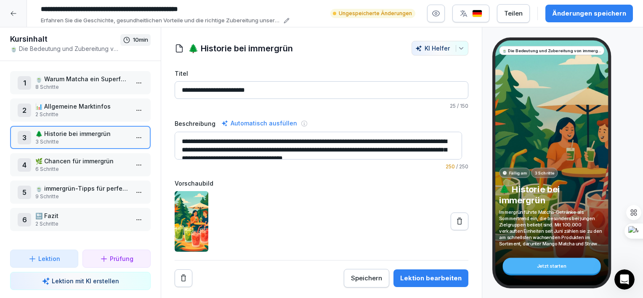
scroll to position [8, 0]
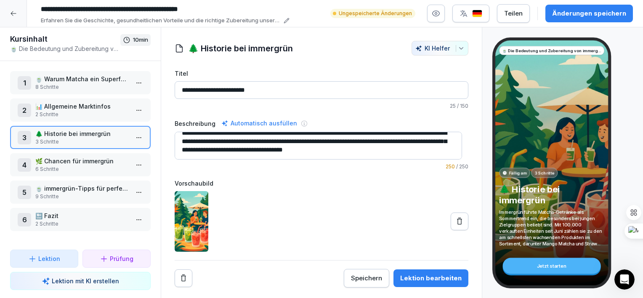
click at [409, 274] on div "Lektion bearbeiten" at bounding box center [430, 278] width 61 height 9
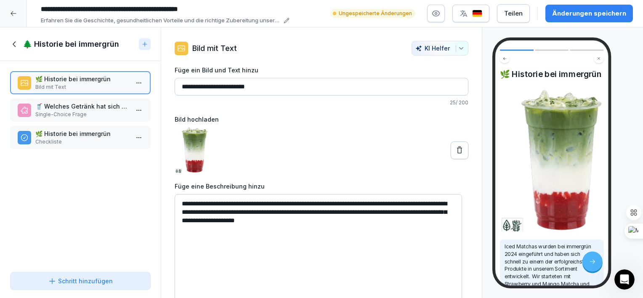
click at [58, 109] on p "🥤 Welches Getränk hat sich seit seiner Einführung als eines der am schnellsten …" at bounding box center [81, 106] width 93 height 9
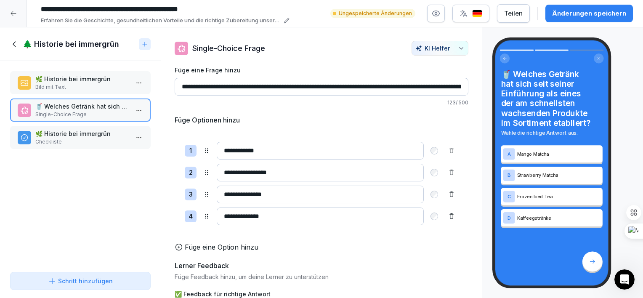
click at [254, 150] on input "**********" at bounding box center [320, 151] width 207 height 18
type input "*"
type input "**********"
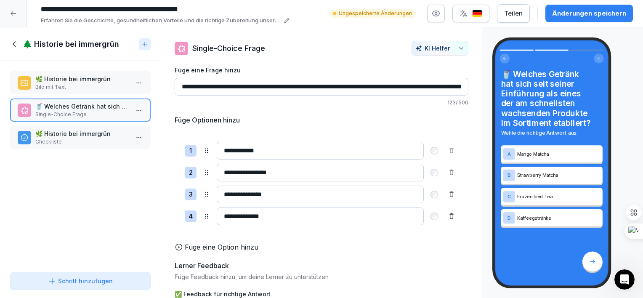
click at [103, 134] on p "🌿 Historie bei immergrün" at bounding box center [81, 133] width 93 height 9
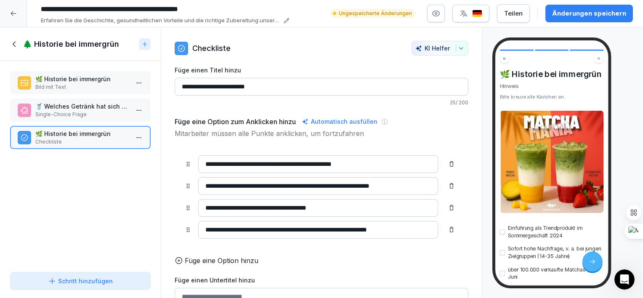
click at [15, 42] on icon at bounding box center [14, 43] width 3 height 5
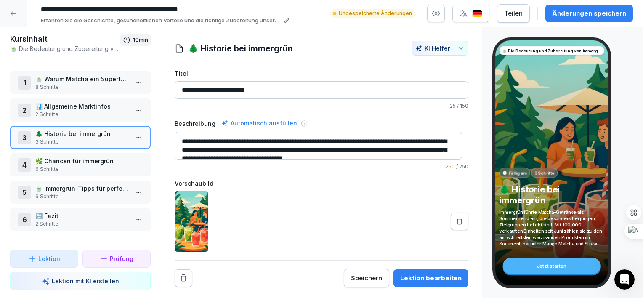
click at [565, 13] on div "Änderungen speichern" at bounding box center [589, 13] width 74 height 9
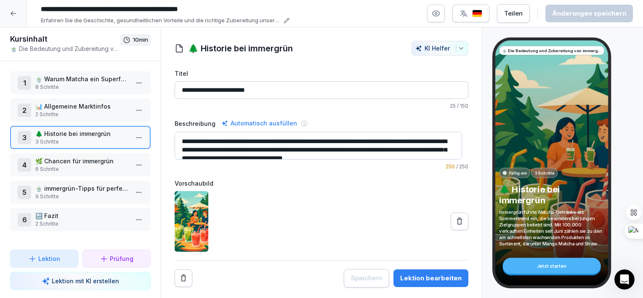
click at [13, 15] on icon at bounding box center [13, 13] width 7 height 7
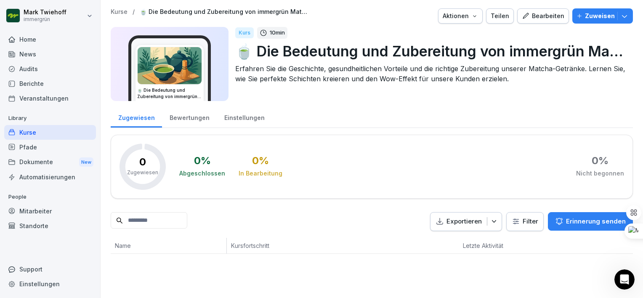
click at [165, 70] on img at bounding box center [170, 65] width 64 height 37
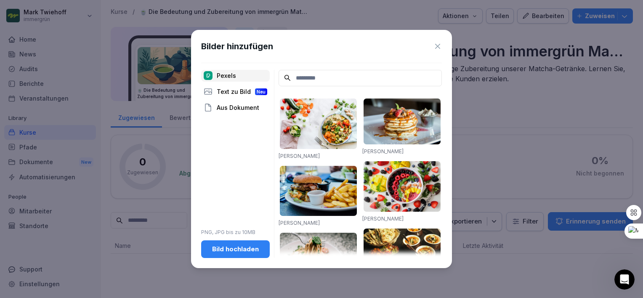
click at [439, 45] on icon at bounding box center [437, 46] width 5 height 5
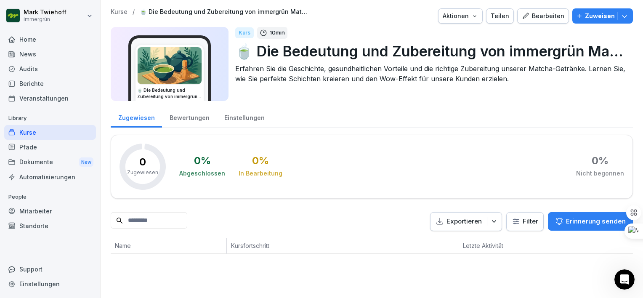
click at [188, 64] on img at bounding box center [170, 65] width 64 height 37
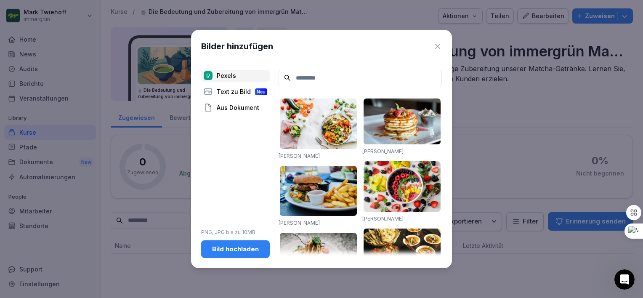
click at [229, 93] on div "Text zu Bild Neu" at bounding box center [235, 92] width 69 height 12
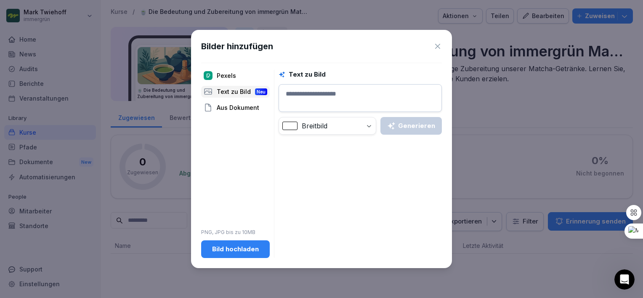
click at [325, 93] on textarea at bounding box center [360, 98] width 163 height 28
type textarea "**********"
click at [406, 127] on div "Generieren" at bounding box center [411, 125] width 48 height 9
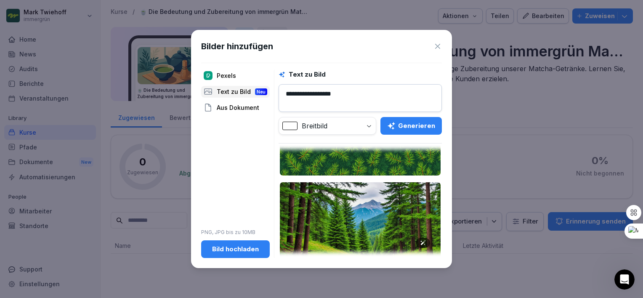
scroll to position [182, 0]
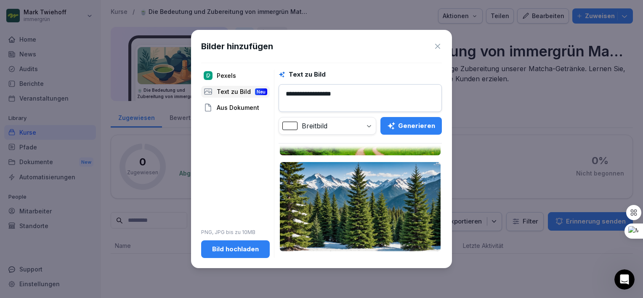
click at [216, 91] on div "Text zu Bild Neu" at bounding box center [235, 92] width 69 height 12
click at [219, 75] on div "Pexels" at bounding box center [235, 76] width 69 height 12
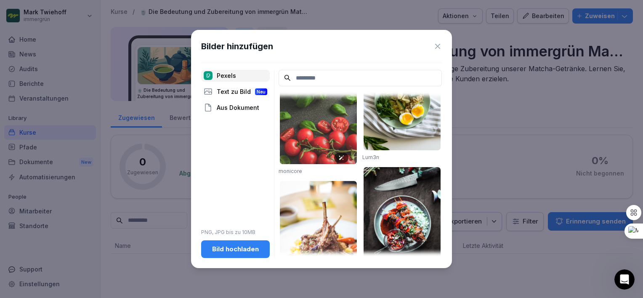
scroll to position [1091, 0]
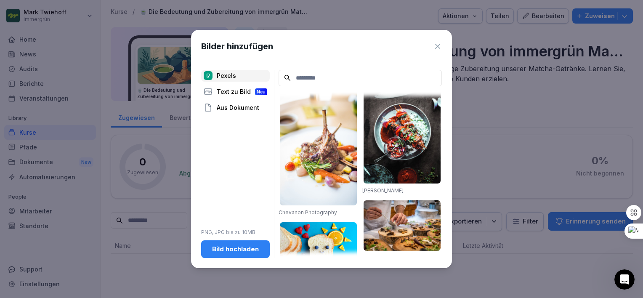
click at [240, 105] on div "Aus Dokument" at bounding box center [235, 108] width 69 height 12
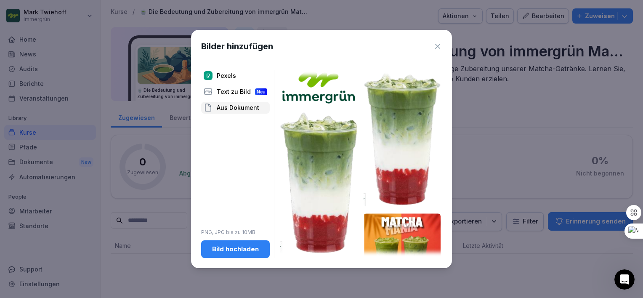
scroll to position [5, 0]
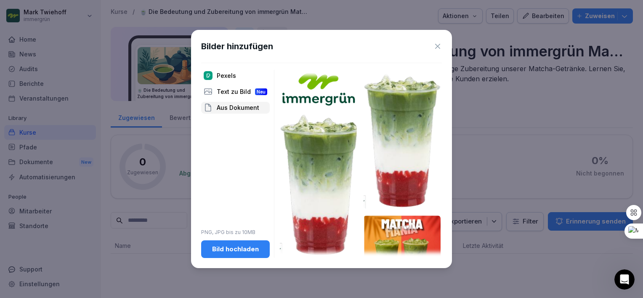
click at [323, 99] on img at bounding box center [318, 89] width 77 height 33
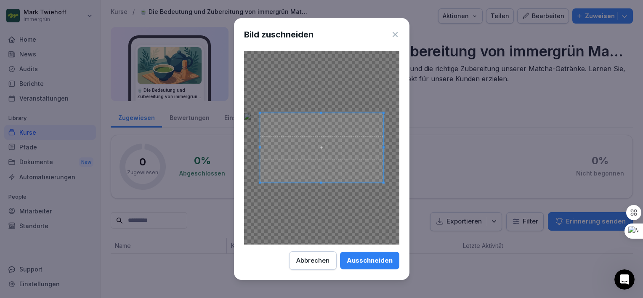
click at [320, 258] on div "Abbrechen" at bounding box center [312, 260] width 33 height 9
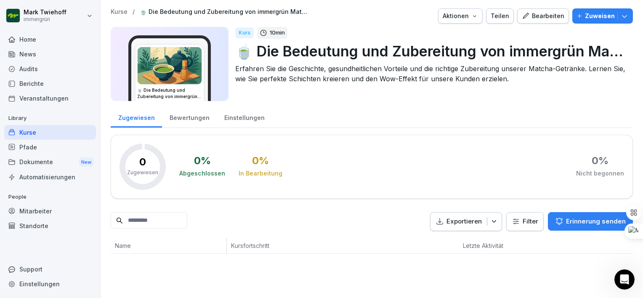
click at [185, 62] on img at bounding box center [170, 65] width 64 height 37
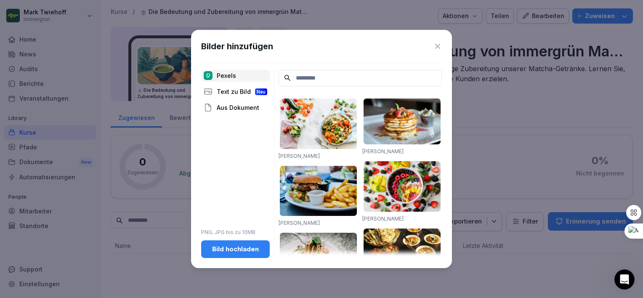
click at [235, 113] on div "Aus Dokument" at bounding box center [235, 108] width 69 height 12
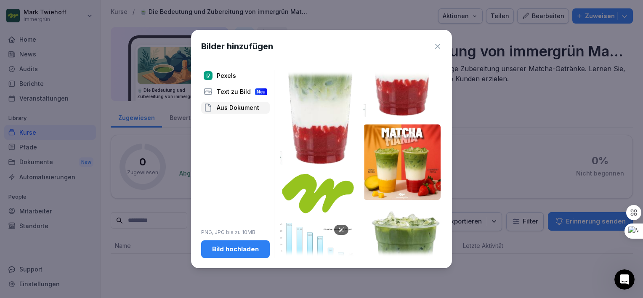
scroll to position [0, 0]
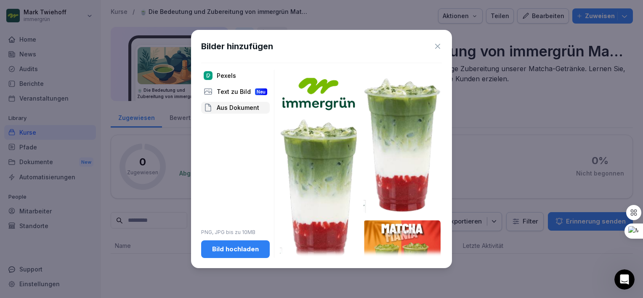
click at [235, 248] on div "Bild hochladen" at bounding box center [235, 249] width 55 height 9
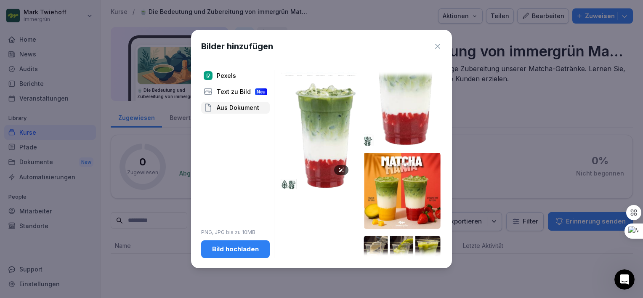
scroll to position [261, 0]
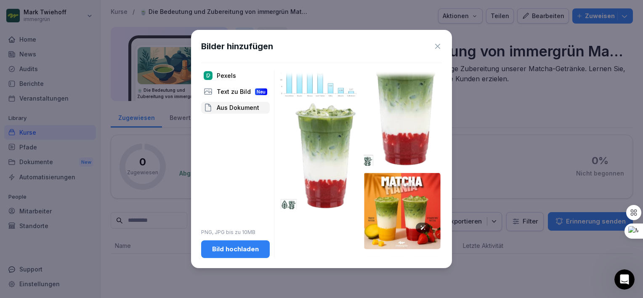
click at [390, 204] on img at bounding box center [402, 211] width 77 height 77
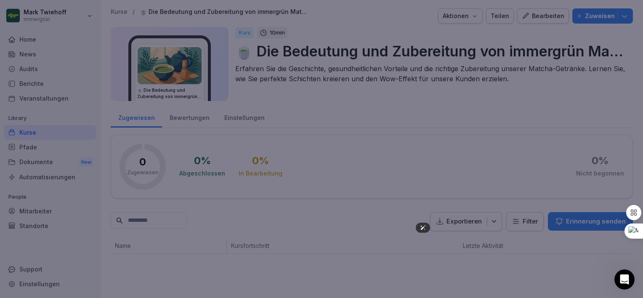
click at [390, 204] on body "[PERSON_NAME] immergrün Home News Audits Berichte Veranstaltungen Library Kurse…" at bounding box center [321, 149] width 643 height 298
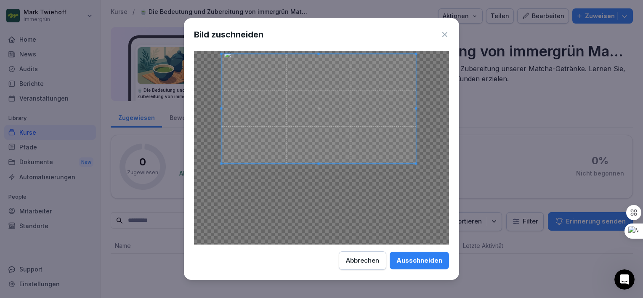
click at [336, 78] on span at bounding box center [318, 108] width 195 height 109
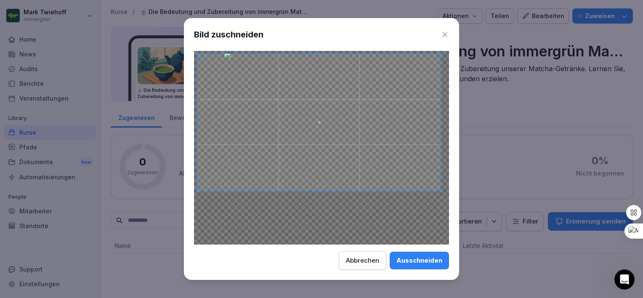
click at [342, 196] on div at bounding box center [321, 148] width 255 height 194
click at [408, 259] on div "Ausschneiden" at bounding box center [420, 260] width 46 height 9
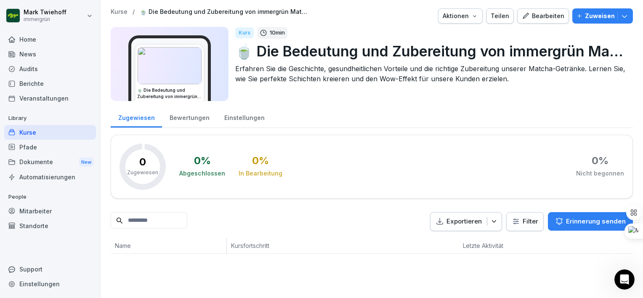
click at [165, 71] on img at bounding box center [170, 65] width 64 height 37
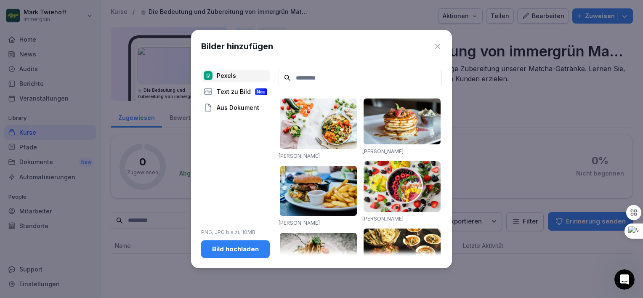
click at [244, 106] on div "Aus Dokument" at bounding box center [235, 108] width 69 height 12
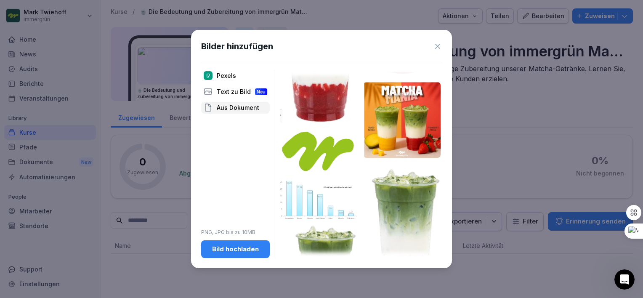
scroll to position [0, 0]
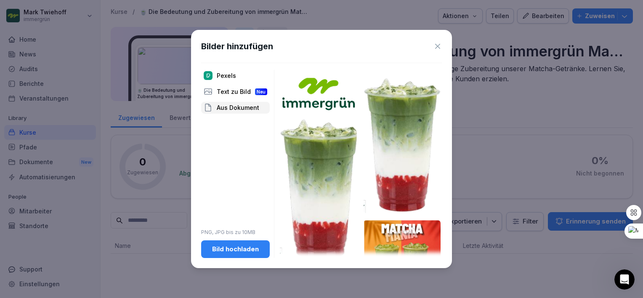
click at [313, 99] on img at bounding box center [318, 94] width 77 height 33
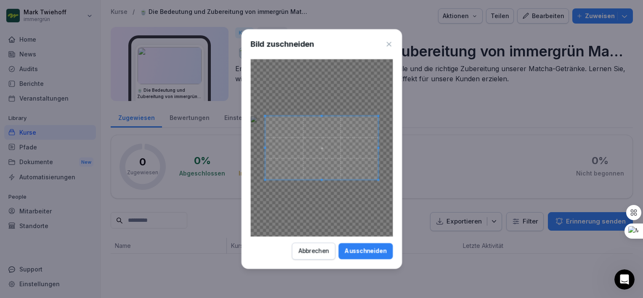
click at [313, 99] on body "[PERSON_NAME] immergrün Home News Audits Berichte Veranstaltungen Library Kurse…" at bounding box center [321, 149] width 643 height 298
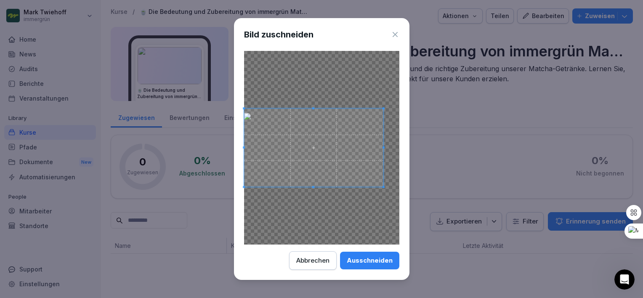
click at [234, 148] on div "Bild zuschneiden Ausschneiden Abbrechen" at bounding box center [322, 149] width 176 height 262
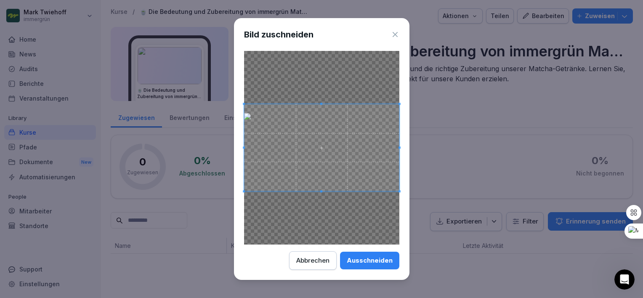
click at [402, 149] on div "Bild zuschneiden Ausschneiden Abbrechen" at bounding box center [322, 149] width 176 height 262
click at [389, 256] on div "Ausschneiden" at bounding box center [370, 260] width 46 height 9
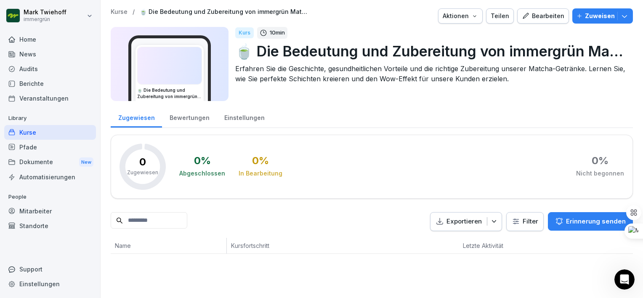
click at [472, 14] on icon "button" at bounding box center [475, 16] width 7 height 7
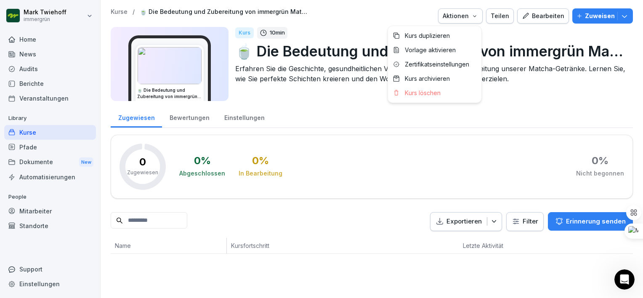
click at [548, 130] on html "[PERSON_NAME] immergrün Home News Audits Berichte Veranstaltungen Library Kurse…" at bounding box center [321, 149] width 643 height 298
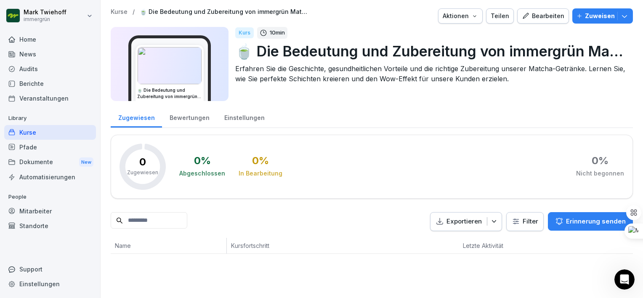
click at [34, 147] on div "Pfade" at bounding box center [50, 147] width 92 height 15
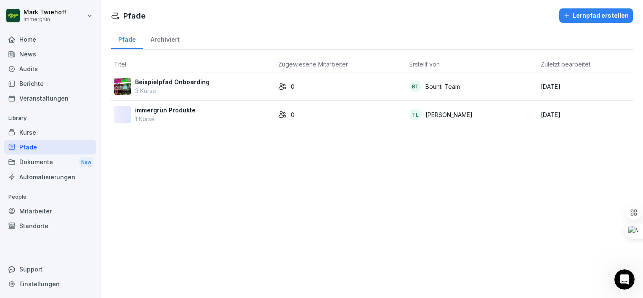
click at [31, 132] on div "Kurse" at bounding box center [50, 132] width 92 height 15
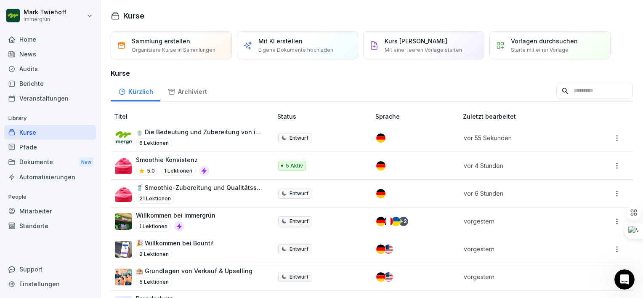
click at [180, 133] on p "🍵 Die Bedeutung und Zubereitung von immergrün Matchas" at bounding box center [200, 132] width 128 height 9
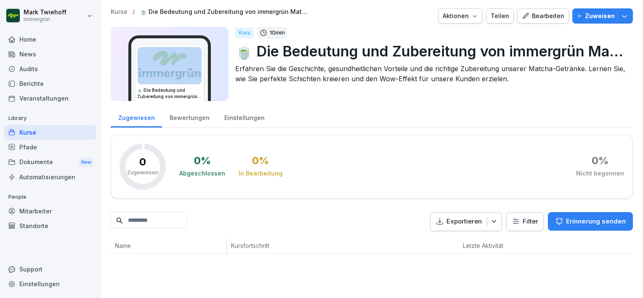
click at [172, 66] on img at bounding box center [170, 65] width 64 height 37
click at [173, 63] on img at bounding box center [170, 65] width 64 height 37
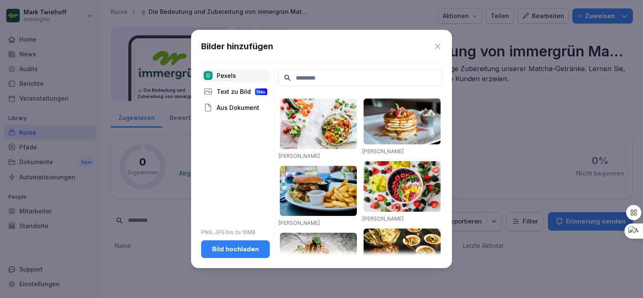
click at [242, 111] on div "Aus Dokument" at bounding box center [235, 108] width 69 height 12
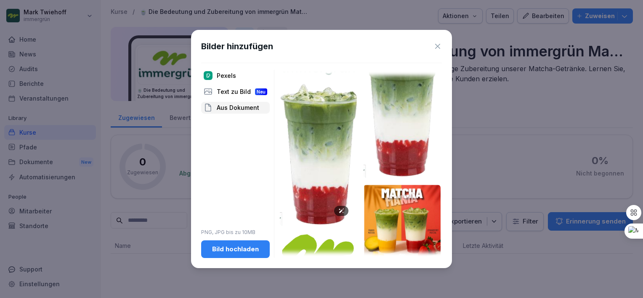
scroll to position [35, 0]
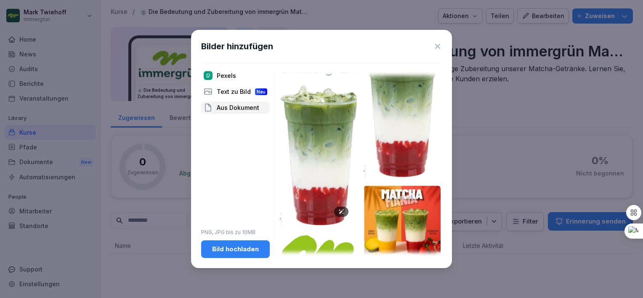
click at [333, 160] on img at bounding box center [318, 155] width 77 height 144
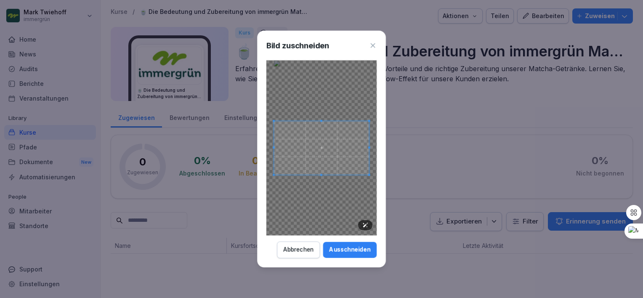
click at [333, 160] on span at bounding box center [321, 147] width 95 height 53
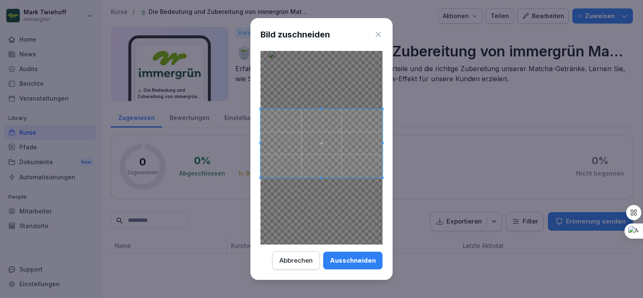
click at [322, 56] on div at bounding box center [322, 148] width 122 height 194
click at [305, 263] on div "Abbrechen" at bounding box center [296, 260] width 33 height 9
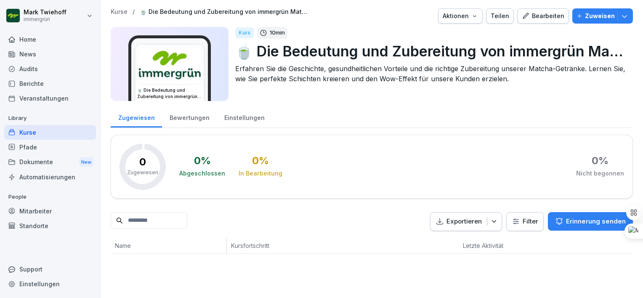
click at [178, 66] on img at bounding box center [170, 65] width 64 height 37
click at [178, 66] on div at bounding box center [321, 149] width 643 height 298
click at [183, 65] on img at bounding box center [170, 65] width 64 height 37
click at [183, 65] on div at bounding box center [321, 149] width 643 height 298
click at [311, 155] on div "0 % Abgeschlossen 0 % In Bearbeitung 0 % Nicht begonnen" at bounding box center [401, 167] width 445 height 46
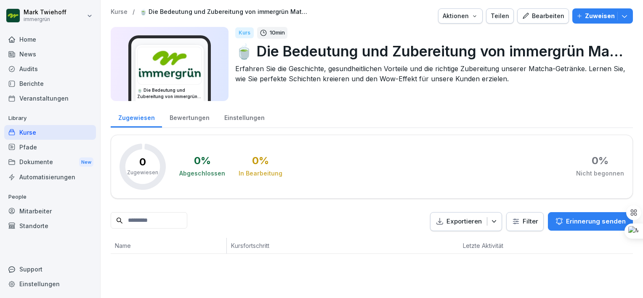
click at [499, 15] on div "Teilen" at bounding box center [500, 15] width 19 height 9
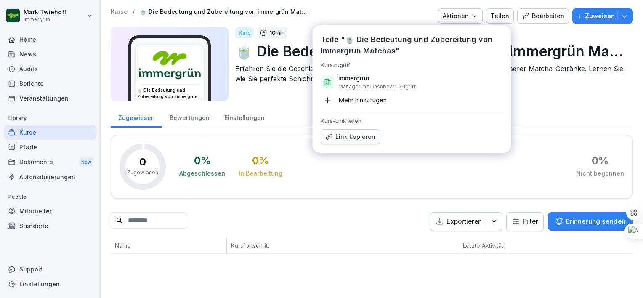
click at [346, 136] on div "Link kopieren" at bounding box center [350, 136] width 50 height 9
click at [54, 130] on div "Kurse" at bounding box center [50, 132] width 92 height 15
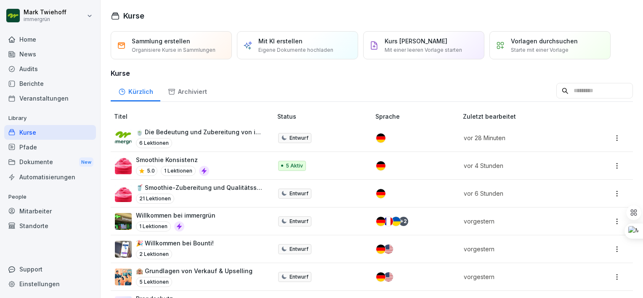
click at [195, 138] on div "6 Lektionen" at bounding box center [200, 143] width 128 height 10
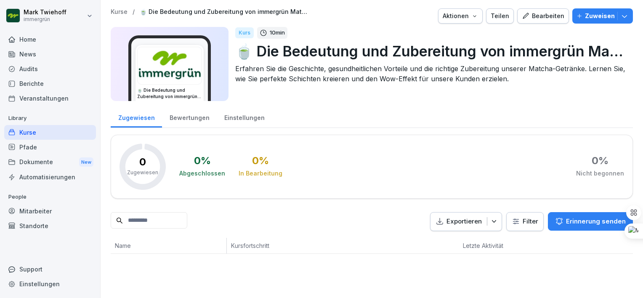
click at [525, 19] on icon "button" at bounding box center [526, 16] width 8 height 8
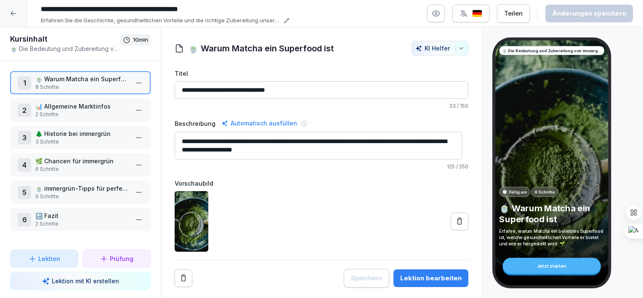
click at [96, 83] on p "🍵 Warum Matcha ein Superfood ist" at bounding box center [81, 79] width 93 height 9
click at [411, 272] on button "Lektion bearbeiten" at bounding box center [431, 278] width 75 height 18
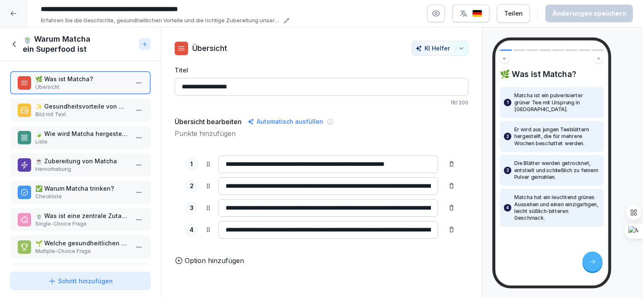
click at [285, 16] on div "Erfahren Sie die Geschichte, gesundheitlichen Vorteile und die richtige Zuberei…" at bounding box center [163, 20] width 253 height 8
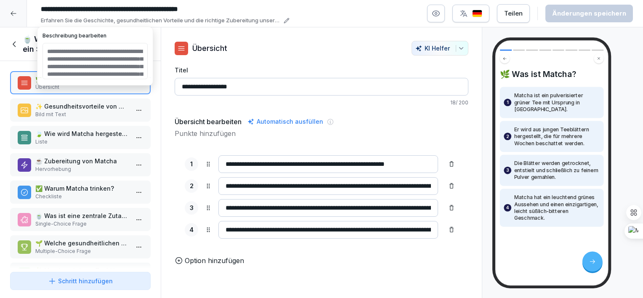
click at [77, 51] on textarea "**********" at bounding box center [95, 61] width 105 height 36
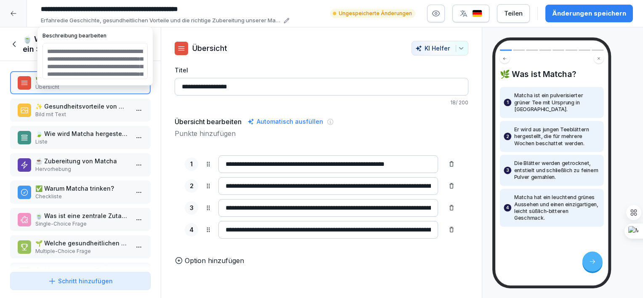
type textarea "**********"
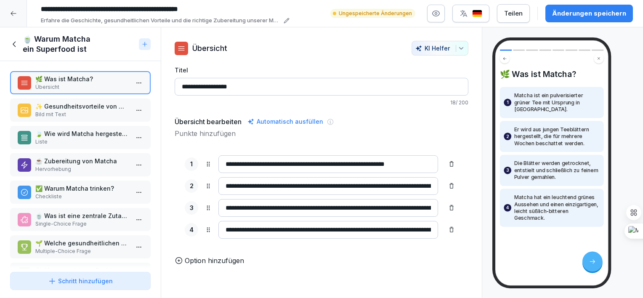
click at [296, 266] on div "Option hinzufügen" at bounding box center [322, 261] width 294 height 10
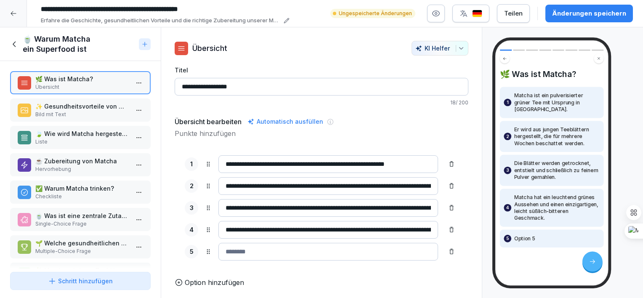
click at [177, 149] on div "**********" at bounding box center [322, 207] width 294 height 125
click at [60, 83] on p "Übersicht" at bounding box center [81, 87] width 93 height 8
click at [448, 251] on icon at bounding box center [451, 251] width 7 height 7
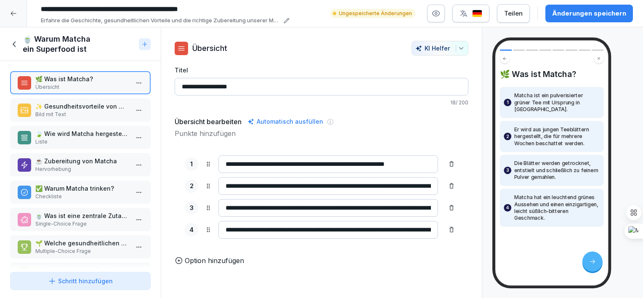
click at [64, 112] on p "Bild mit Text" at bounding box center [81, 115] width 93 height 8
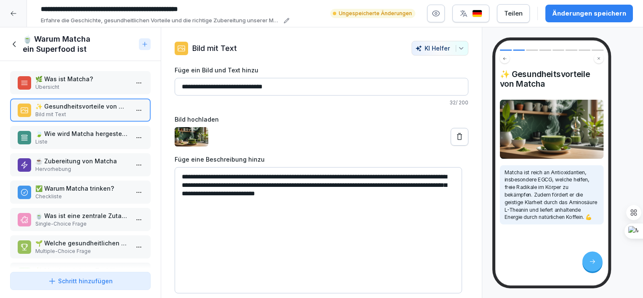
click at [66, 133] on p "🍃 Wie wird Matcha hergestellt?" at bounding box center [81, 133] width 93 height 9
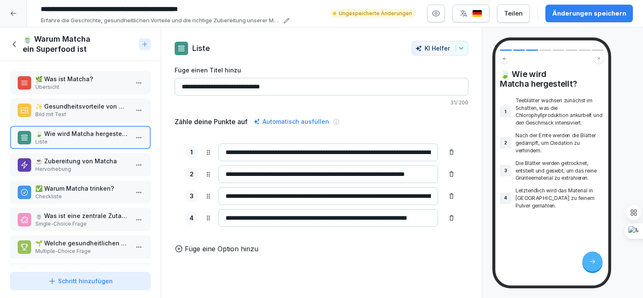
click at [56, 165] on p "Hervorhebung" at bounding box center [81, 169] width 93 height 8
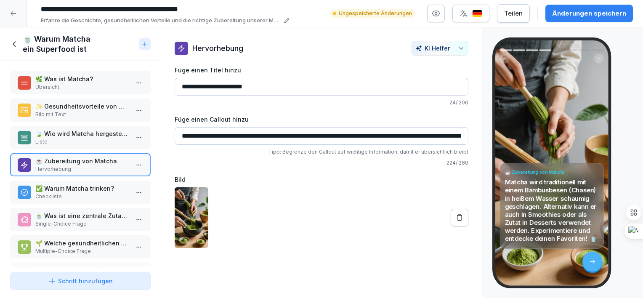
click at [54, 187] on p "✅ Warum Matcha trinken?" at bounding box center [81, 188] width 93 height 9
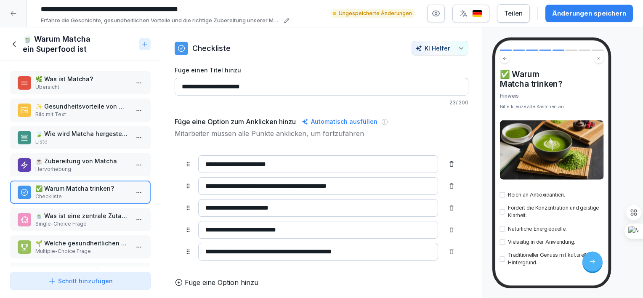
click at [448, 228] on icon at bounding box center [451, 230] width 7 height 7
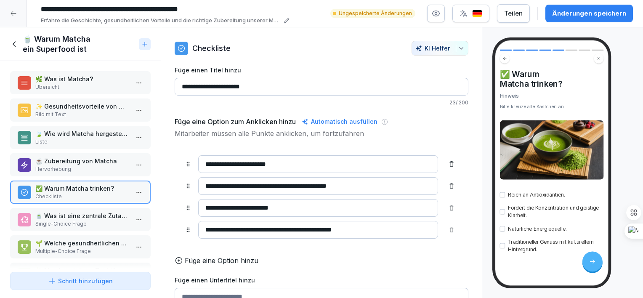
click at [448, 229] on icon at bounding box center [451, 230] width 7 height 7
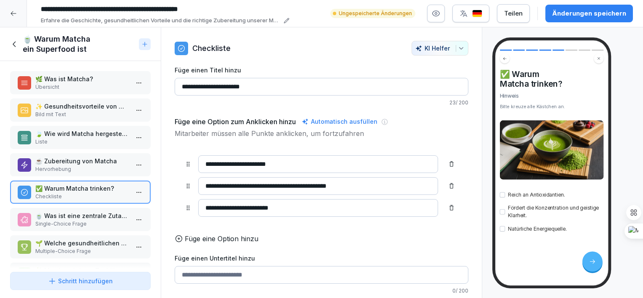
click at [96, 213] on p "🍵 Was ist eine zentrale Zutat für die Herstellung von Matcha?" at bounding box center [81, 215] width 93 height 9
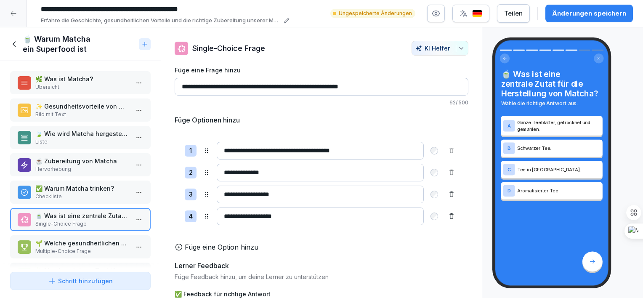
click at [69, 243] on p "🌱 Welche gesundheitlichen Vorteile bietet Matcha? Wähle alle zutreffenden Antwo…" at bounding box center [81, 243] width 93 height 9
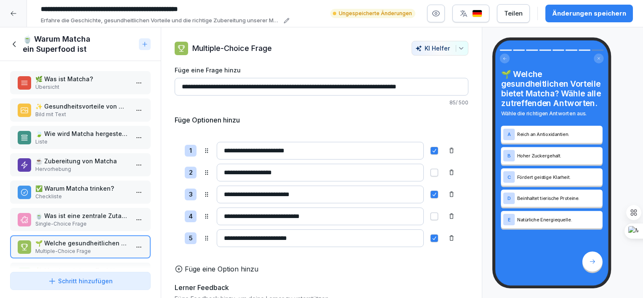
click at [70, 214] on p "🍵 Was ist eine zentrale Zutat für die Herstellung von Matcha?" at bounding box center [81, 215] width 93 height 9
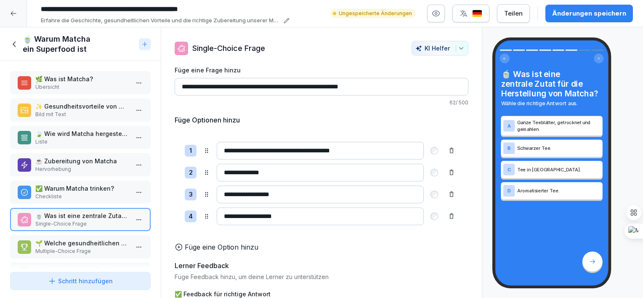
click at [66, 188] on p "✅ Warum Matcha trinken?" at bounding box center [81, 188] width 93 height 9
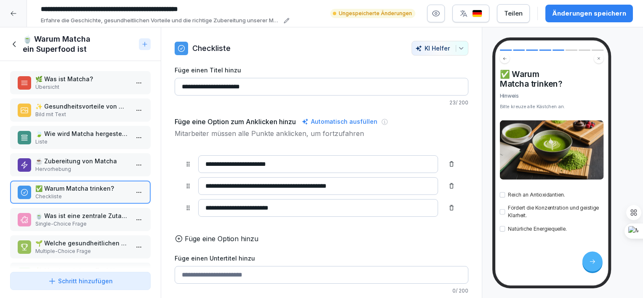
click at [63, 158] on p "☕ Zubereitung von Matcha" at bounding box center [81, 161] width 93 height 9
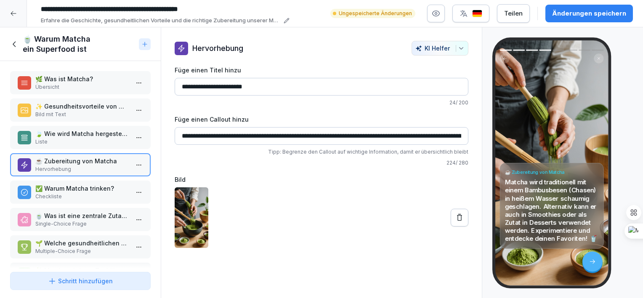
click at [67, 184] on p "✅ Warum Matcha trinken?" at bounding box center [81, 188] width 93 height 9
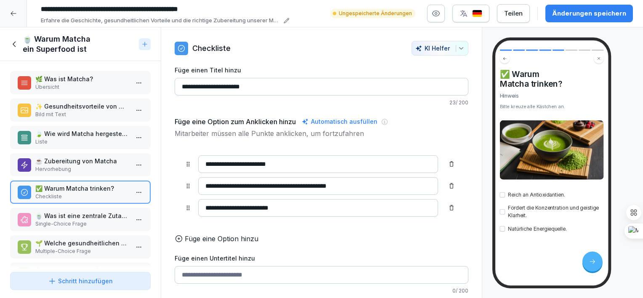
click at [67, 214] on p "🍵 Was ist eine zentrale Zutat für die Herstellung von Matcha?" at bounding box center [81, 215] width 93 height 9
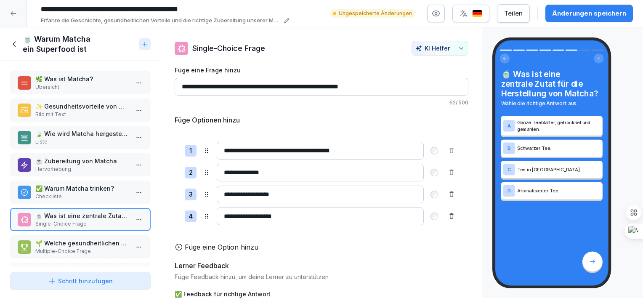
click at [75, 248] on p "Multiple-Choice Frage" at bounding box center [81, 252] width 93 height 8
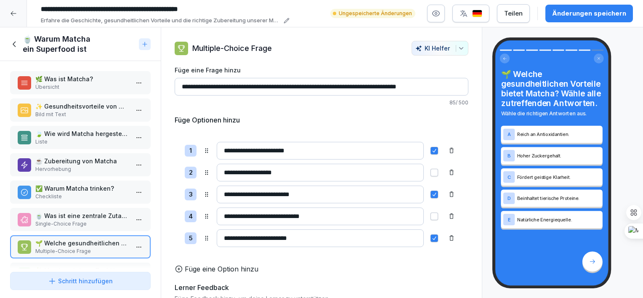
scroll to position [31, 0]
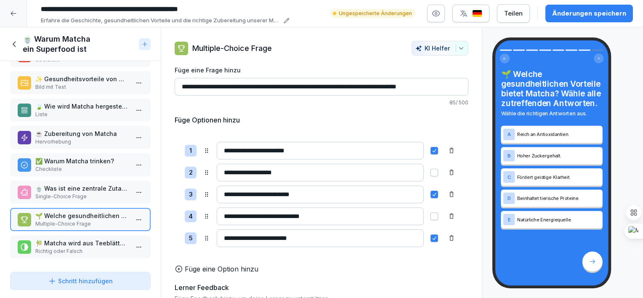
click at [576, 19] on button "Änderungen speichern" at bounding box center [590, 14] width 88 height 18
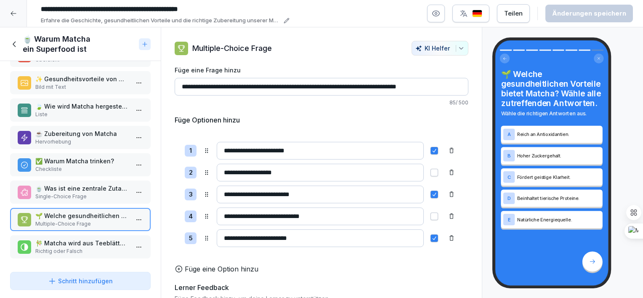
click at [13, 45] on icon at bounding box center [14, 44] width 9 height 9
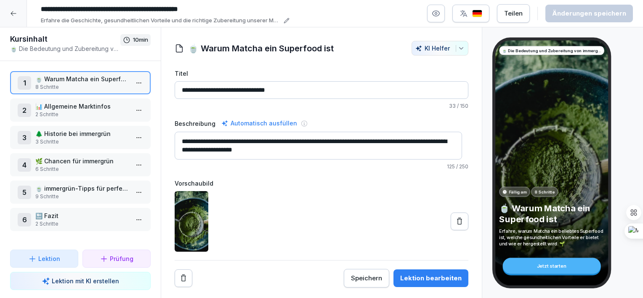
click at [74, 118] on div "2 📊 Allgemeine Marktinfos 2 Schritte" at bounding box center [80, 110] width 141 height 23
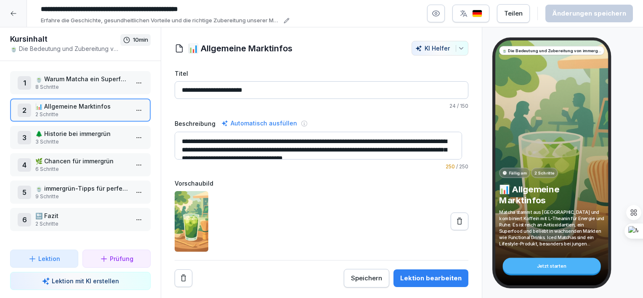
click at [229, 149] on textarea "**********" at bounding box center [319, 146] width 288 height 28
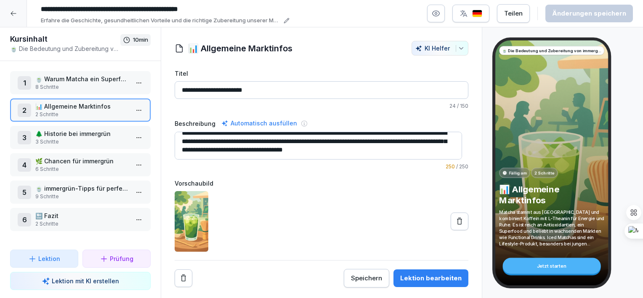
click at [433, 272] on button "Lektion bearbeiten" at bounding box center [431, 278] width 75 height 18
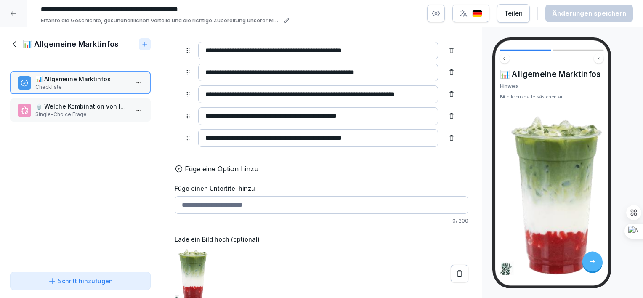
scroll to position [127, 0]
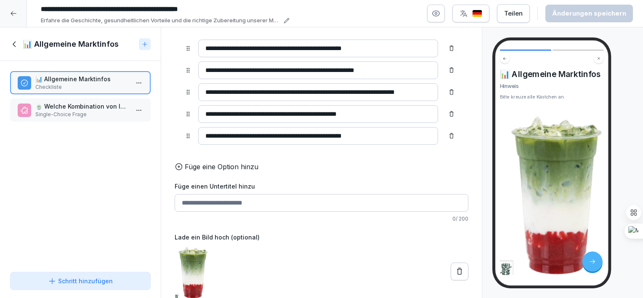
click at [93, 111] on p "Single-Choice Frage" at bounding box center [81, 115] width 93 height 8
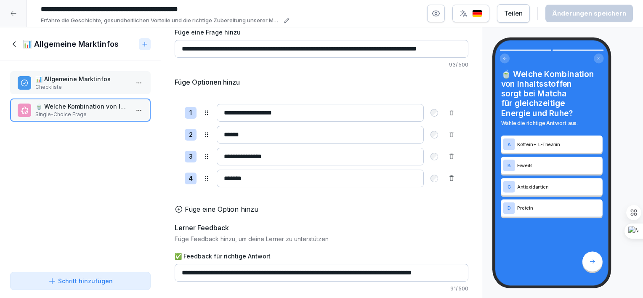
scroll to position [75, 0]
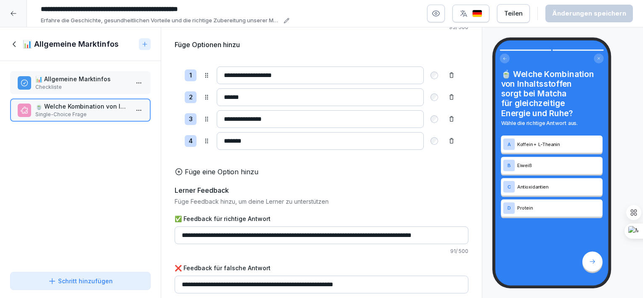
click at [448, 119] on icon at bounding box center [451, 119] width 7 height 7
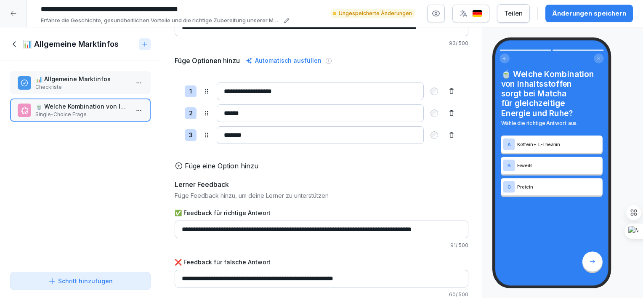
scroll to position [71, 0]
click at [566, 17] on div "Änderungen speichern" at bounding box center [589, 13] width 74 height 9
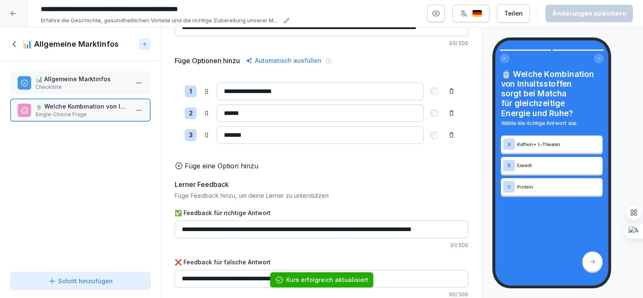
click at [15, 45] on icon at bounding box center [14, 43] width 3 height 5
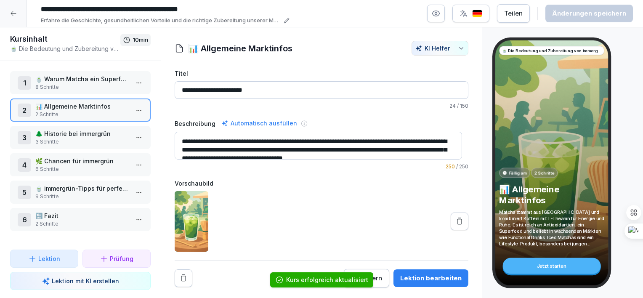
click at [90, 140] on p "3 Schritte" at bounding box center [81, 142] width 93 height 8
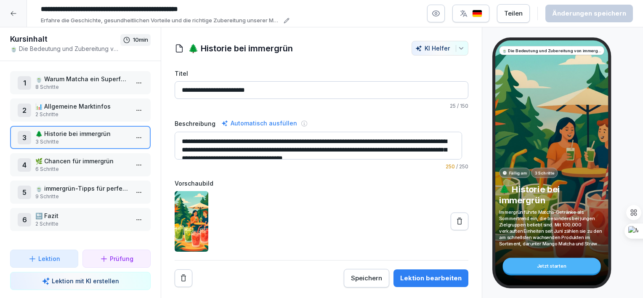
click at [184, 141] on textarea "**********" at bounding box center [319, 146] width 288 height 28
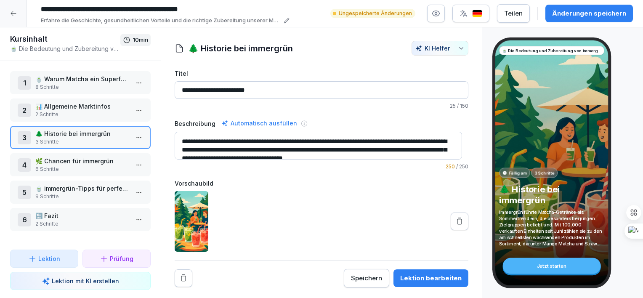
type textarea "**********"
click at [264, 231] on div at bounding box center [322, 221] width 294 height 61
click at [413, 274] on div "Lektion bearbeiten" at bounding box center [430, 278] width 61 height 9
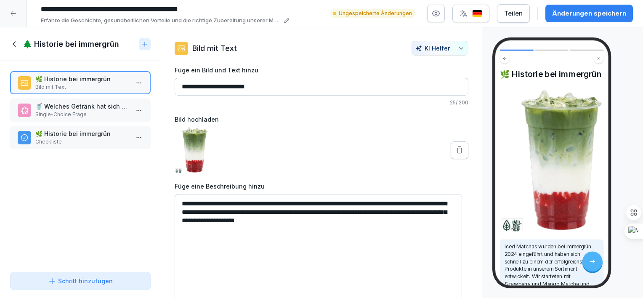
click at [89, 108] on p "🥤 Welches Getränk hat sich seit seiner Einführung als eines der am schnellsten …" at bounding box center [81, 106] width 93 height 9
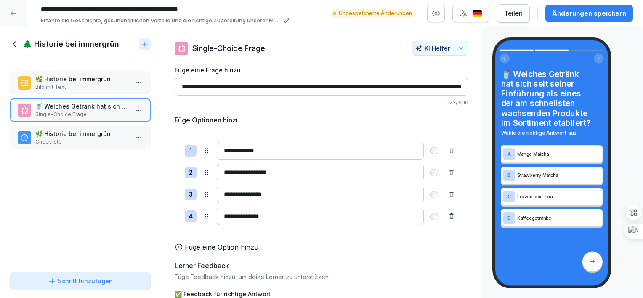
click at [91, 134] on p "🌿 Historie bei immergrün" at bounding box center [81, 133] width 93 height 9
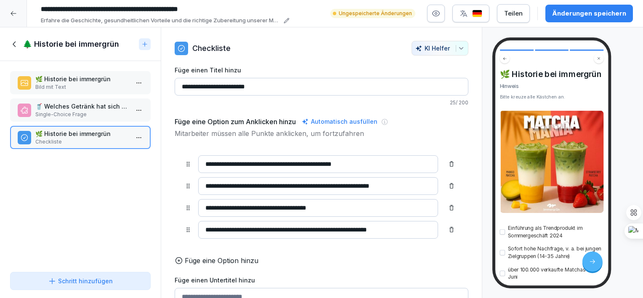
click at [583, 13] on div "Änderungen speichern" at bounding box center [589, 13] width 74 height 9
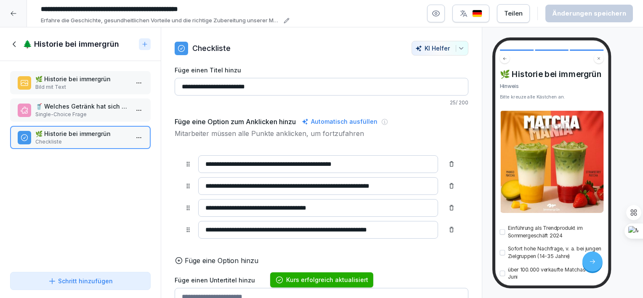
click at [13, 13] on icon at bounding box center [13, 13] width 7 height 7
